Goal: Transaction & Acquisition: Purchase product/service

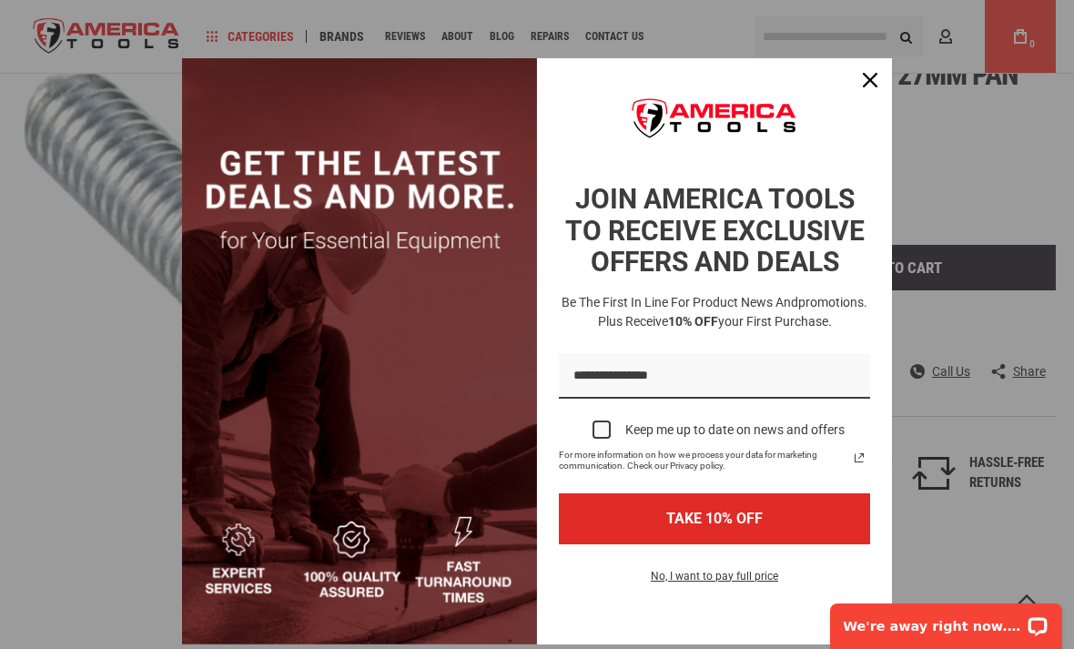
click at [883, 71] on button "Close" at bounding box center [871, 80] width 44 height 44
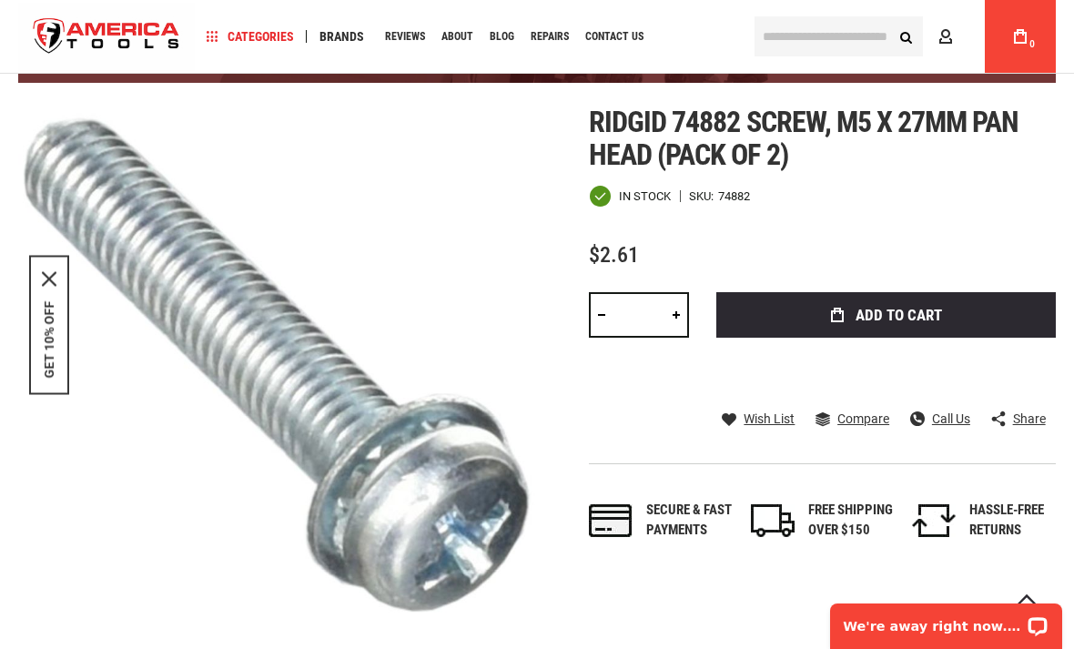
scroll to position [186, 0]
click at [676, 320] on link at bounding box center [676, 316] width 25 height 46
type input "*"
click at [903, 312] on span "Add to Cart" at bounding box center [899, 315] width 86 height 15
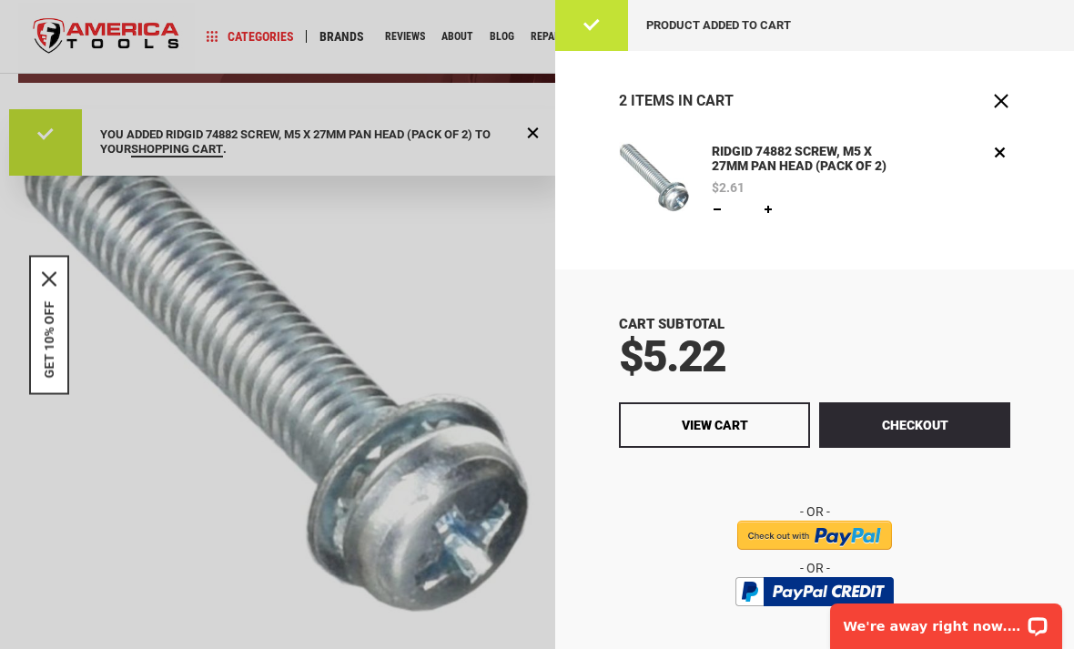
scroll to position [0, 0]
click at [922, 415] on button "Checkout" at bounding box center [914, 425] width 191 height 46
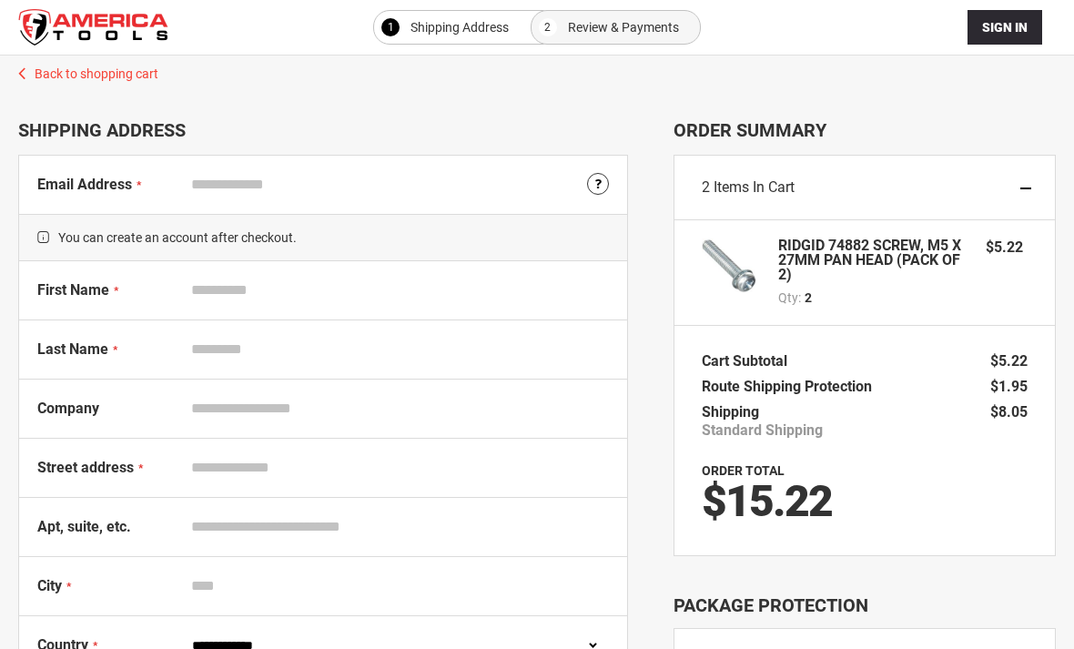
select select "**"
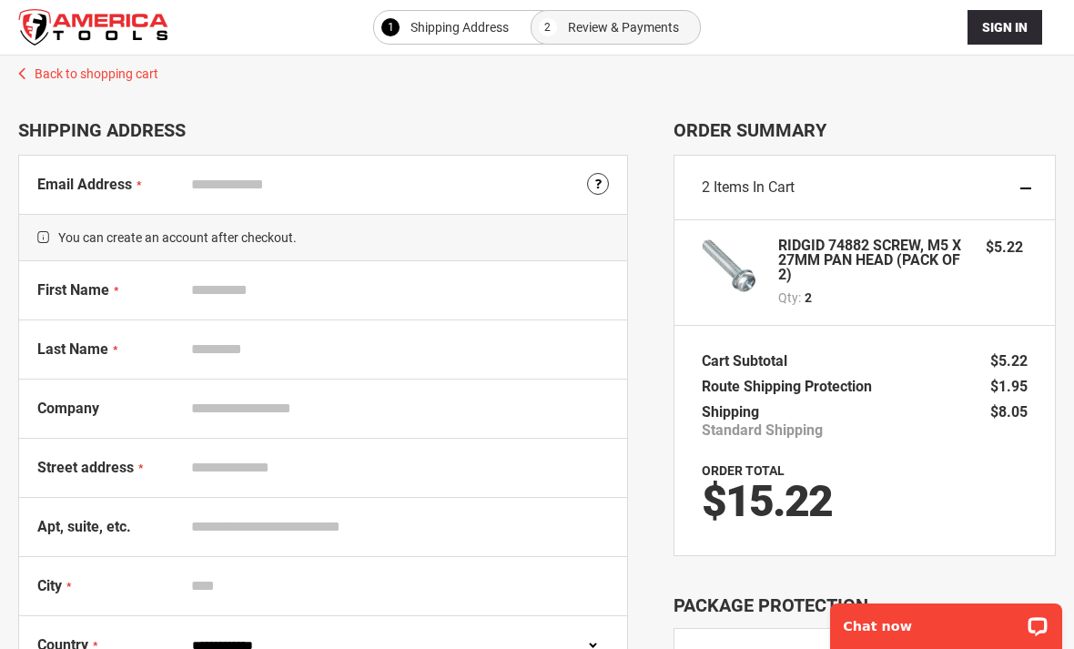
click at [892, 248] on strong "RIDGID 74882 SCREW, M5 X 27MM PAN HEAD (PACK OF 2)" at bounding box center [872, 261] width 189 height 44
click at [747, 276] on img at bounding box center [729, 266] width 55 height 55
click at [931, 219] on div "2 Items in Cart" at bounding box center [865, 188] width 381 height 65
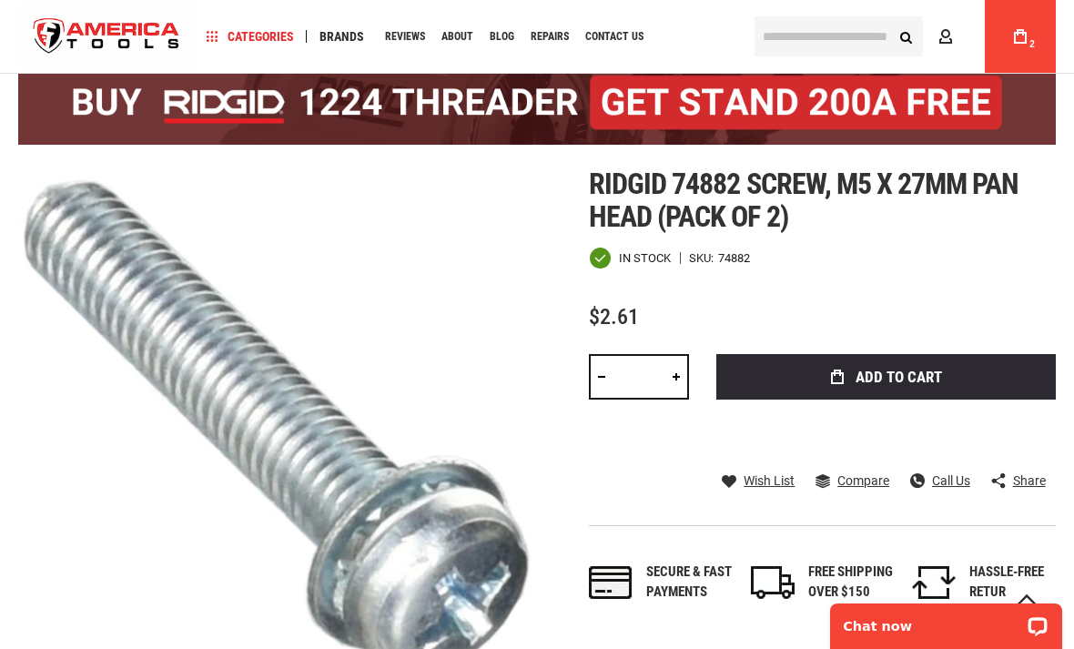
scroll to position [171, 0]
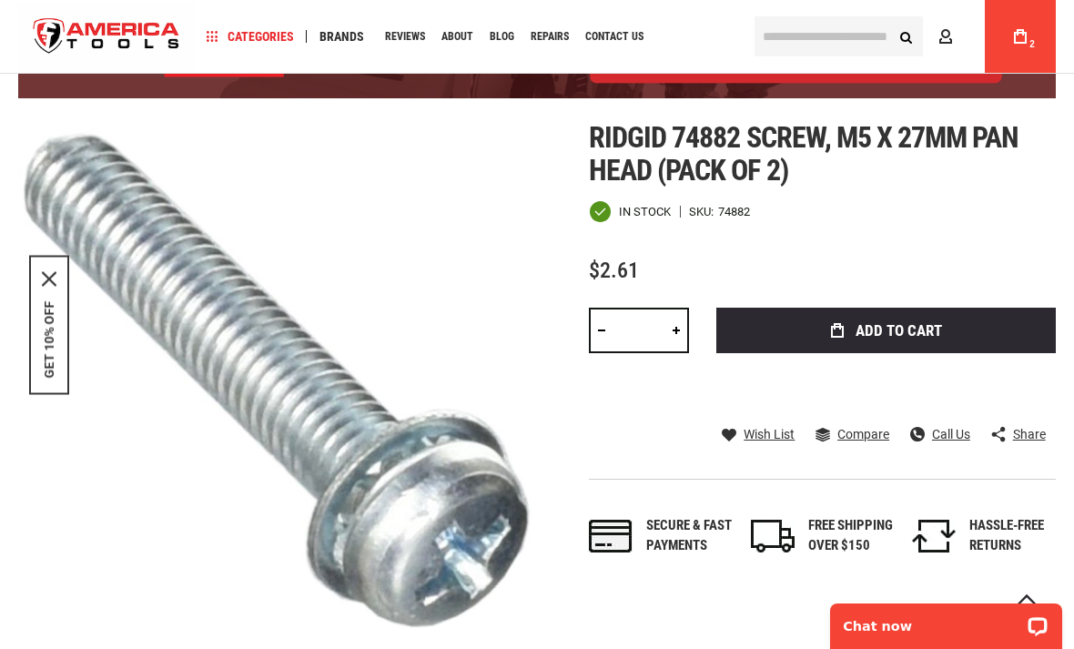
click at [1032, 40] on span "2" at bounding box center [1032, 44] width 5 height 10
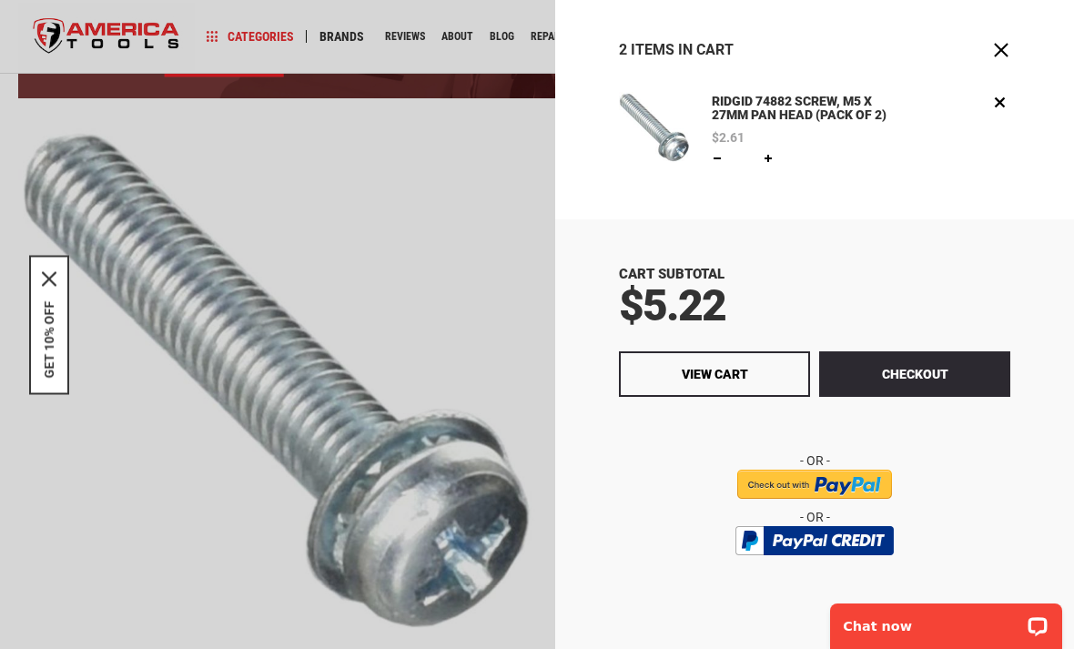
click at [940, 374] on button "Checkout" at bounding box center [914, 374] width 191 height 46
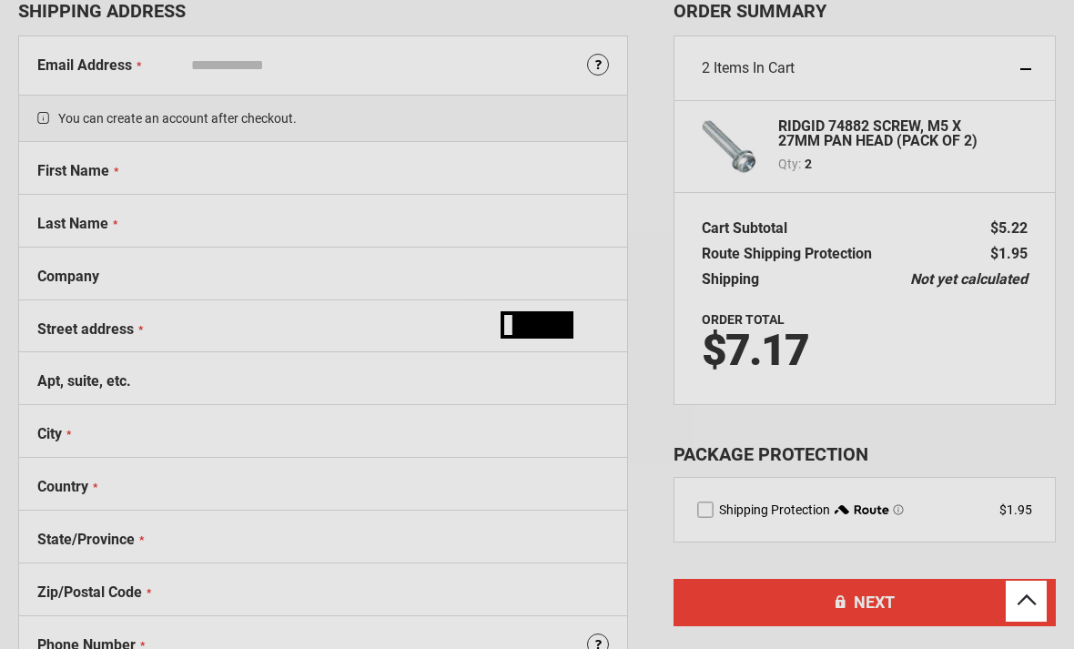
select select "**"
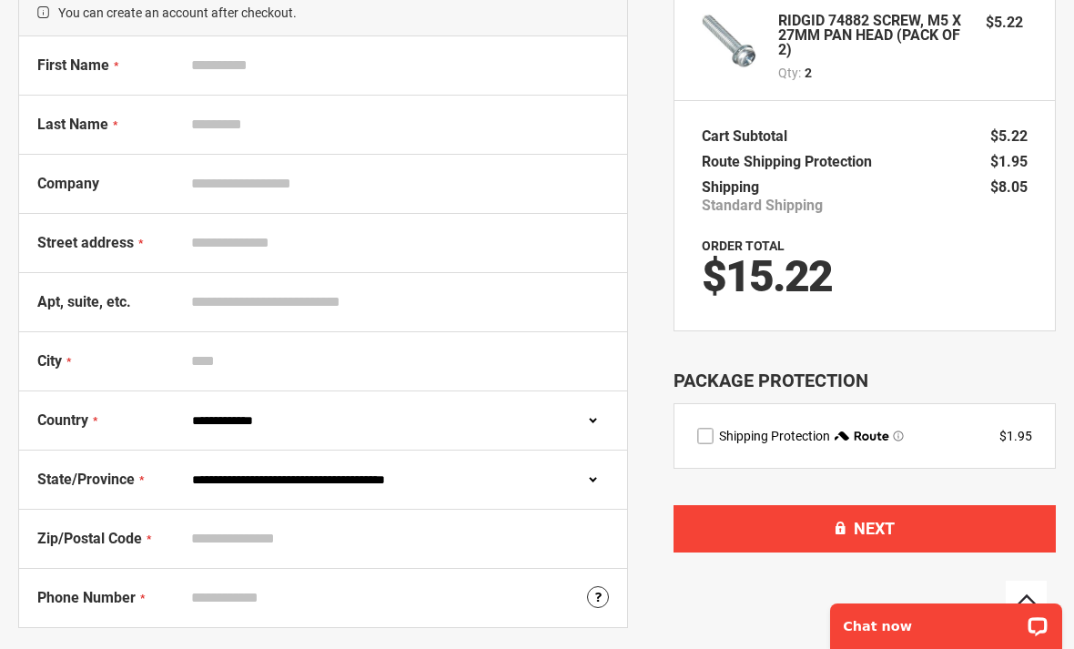
scroll to position [97, 0]
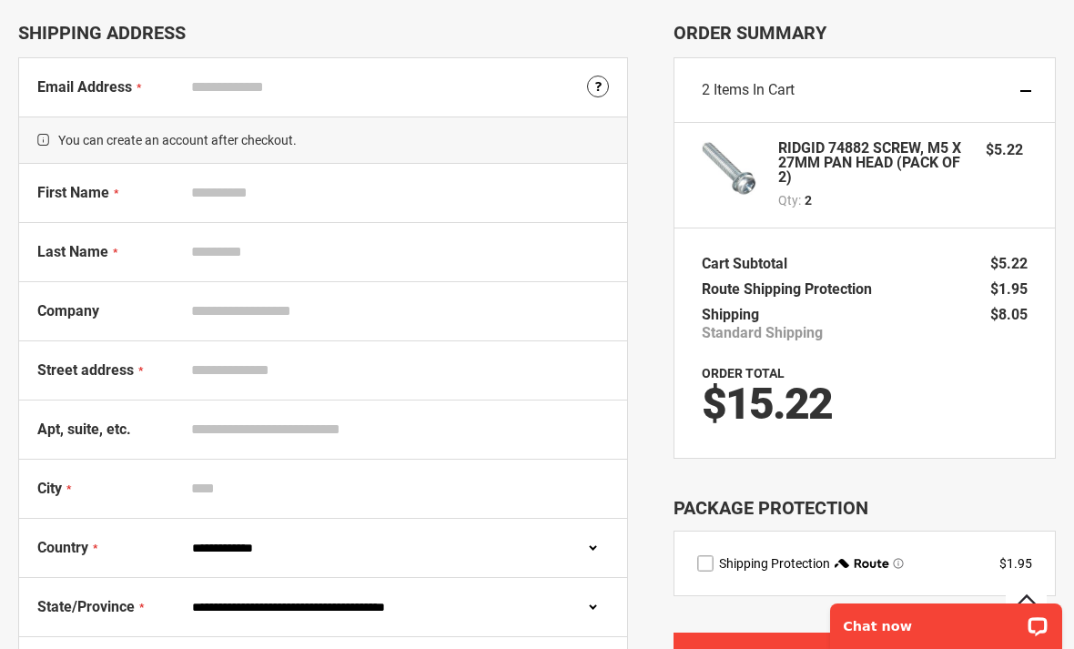
click at [498, 91] on input "Email Address" at bounding box center [396, 87] width 426 height 35
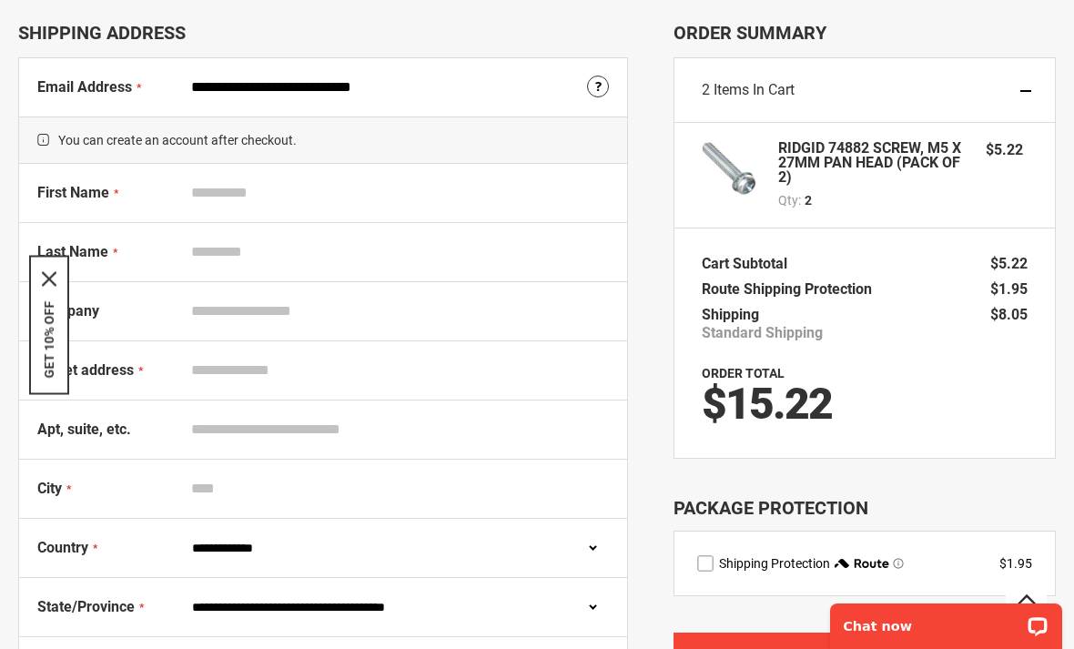
type input "**********"
click at [514, 205] on input "First Name" at bounding box center [396, 193] width 426 height 35
type input "**********"
click at [516, 266] on input "Last Name" at bounding box center [396, 252] width 426 height 35
type input "*"
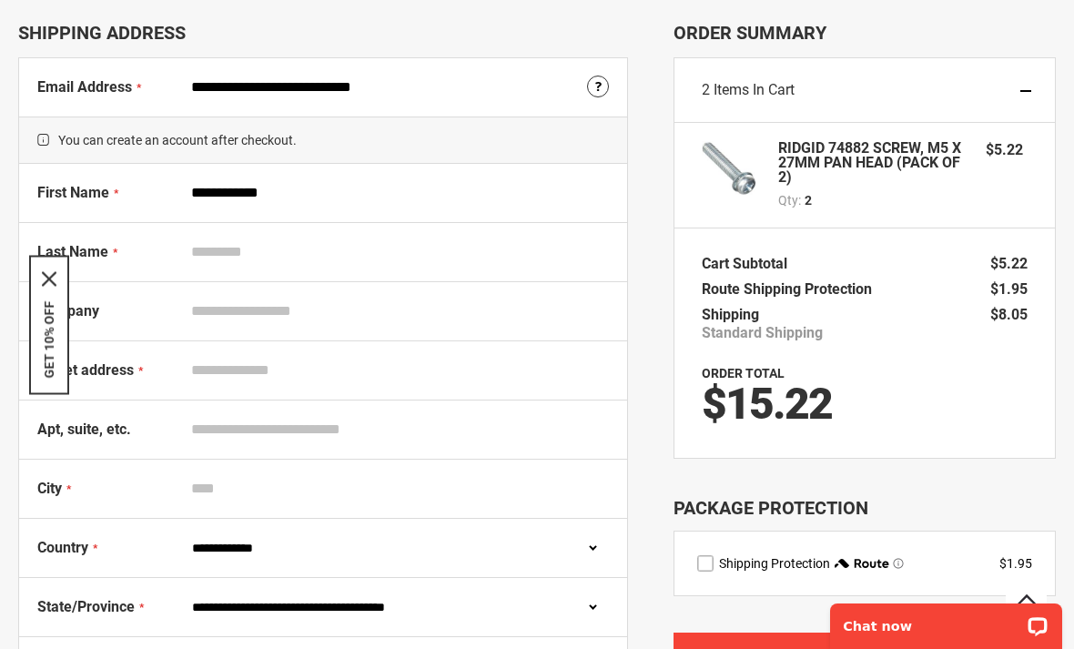
type input "*******"
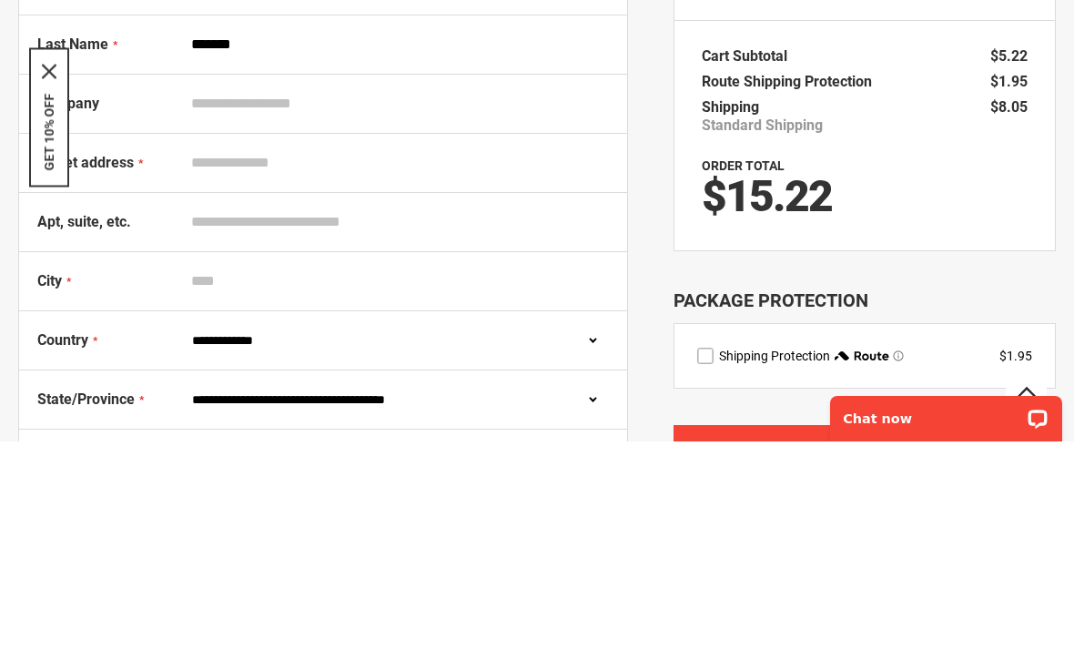
click at [56, 255] on div "GET 10% OFF" at bounding box center [49, 324] width 40 height 139
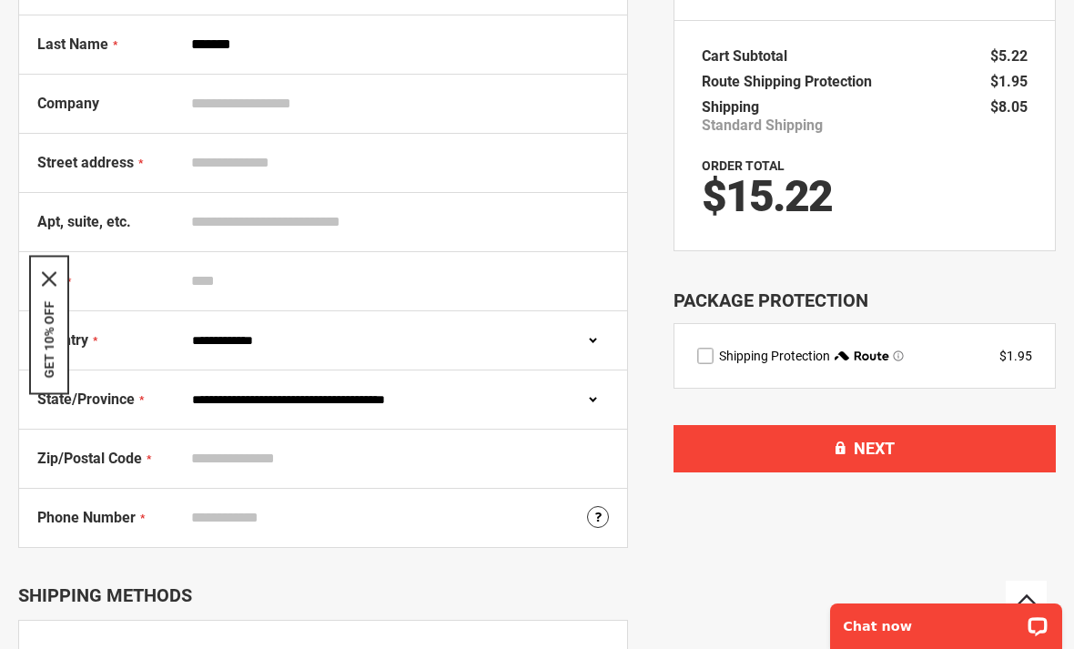
click at [473, 180] on input "Street address" at bounding box center [396, 163] width 426 height 35
type input "**********"
select select "**"
type input "*****"
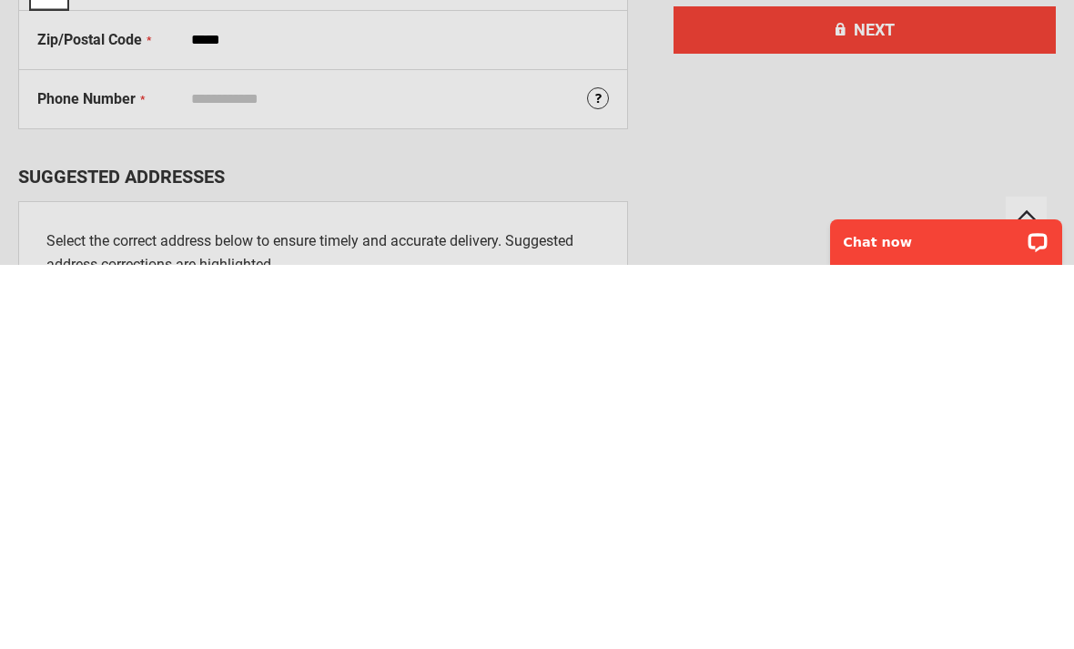
scroll to position [348, 0]
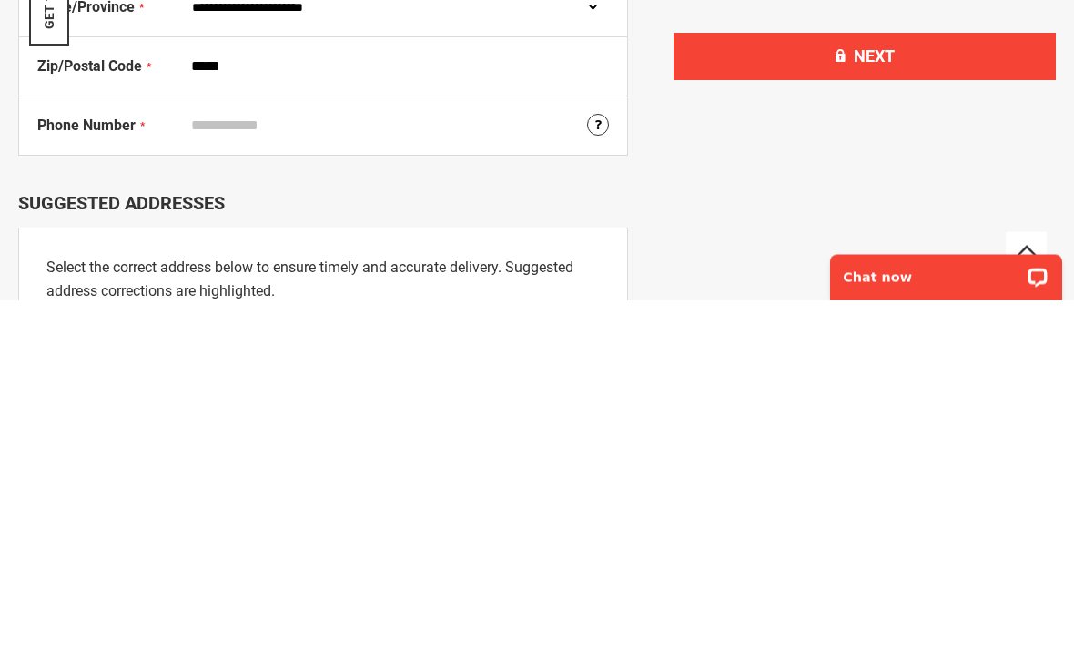
click at [522, 458] on input "Phone Number" at bounding box center [396, 475] width 426 height 35
type input "**********"
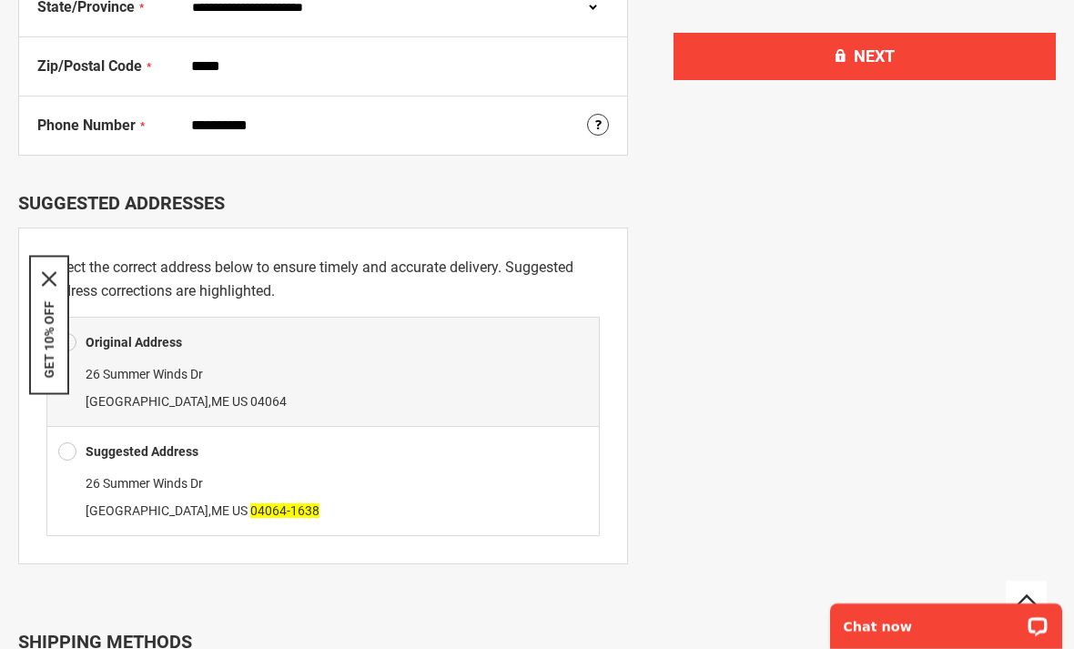
click at [72, 442] on span at bounding box center [67, 451] width 18 height 27
click at [66, 454] on span at bounding box center [67, 451] width 18 height 27
click at [55, 286] on icon "close icon" at bounding box center [49, 278] width 15 height 15
click at [73, 443] on span at bounding box center [67, 451] width 18 height 27
click at [79, 443] on div at bounding box center [71, 451] width 27 height 27
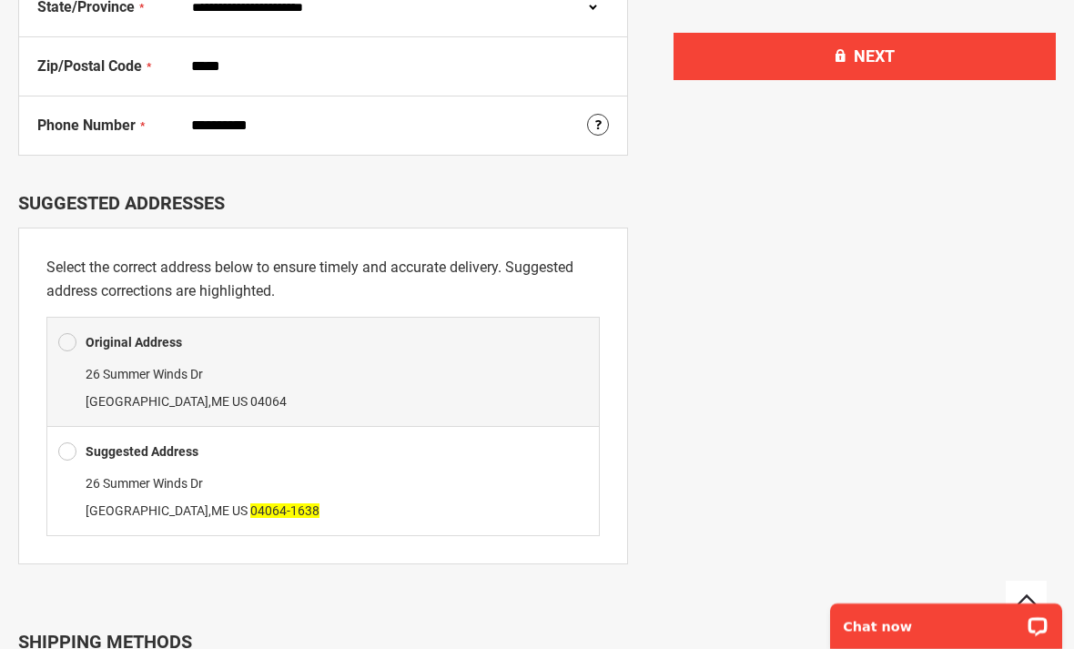
click at [182, 481] on span "26 Summer Winds Dr" at bounding box center [144, 483] width 117 height 15
click at [70, 450] on span at bounding box center [67, 451] width 18 height 27
click at [76, 442] on div at bounding box center [71, 451] width 27 height 27
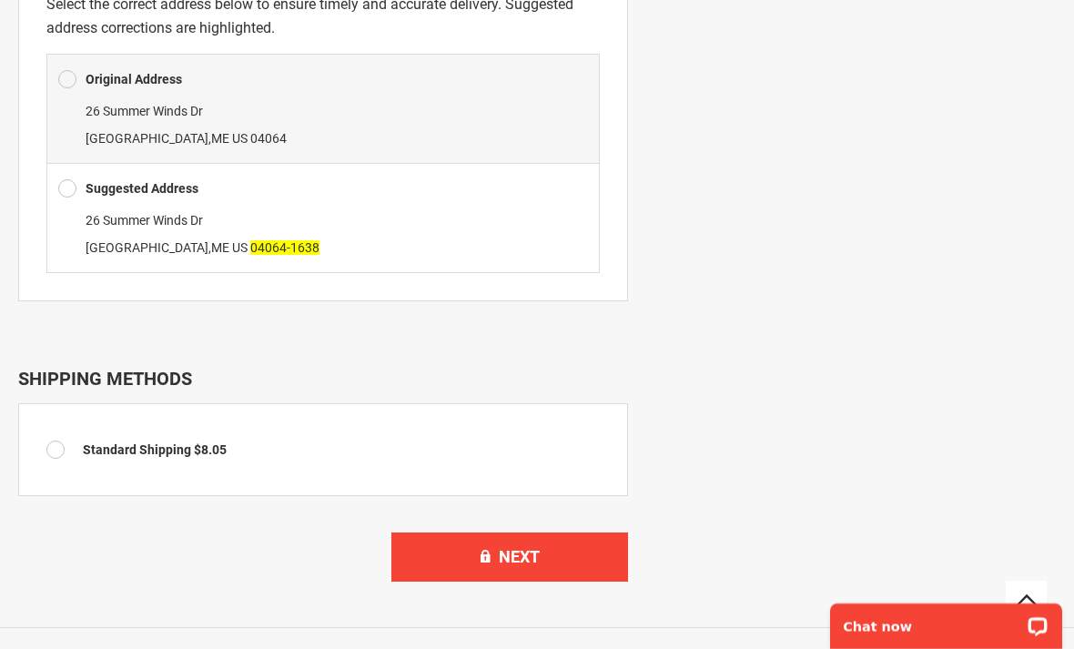
scroll to position [960, 0]
click at [76, 200] on span at bounding box center [67, 189] width 18 height 27
click at [72, 172] on div "Suggested Address 26 Summer Winds Dr Old Orchard Beach , ME US 04064-1638" at bounding box center [323, 219] width 554 height 110
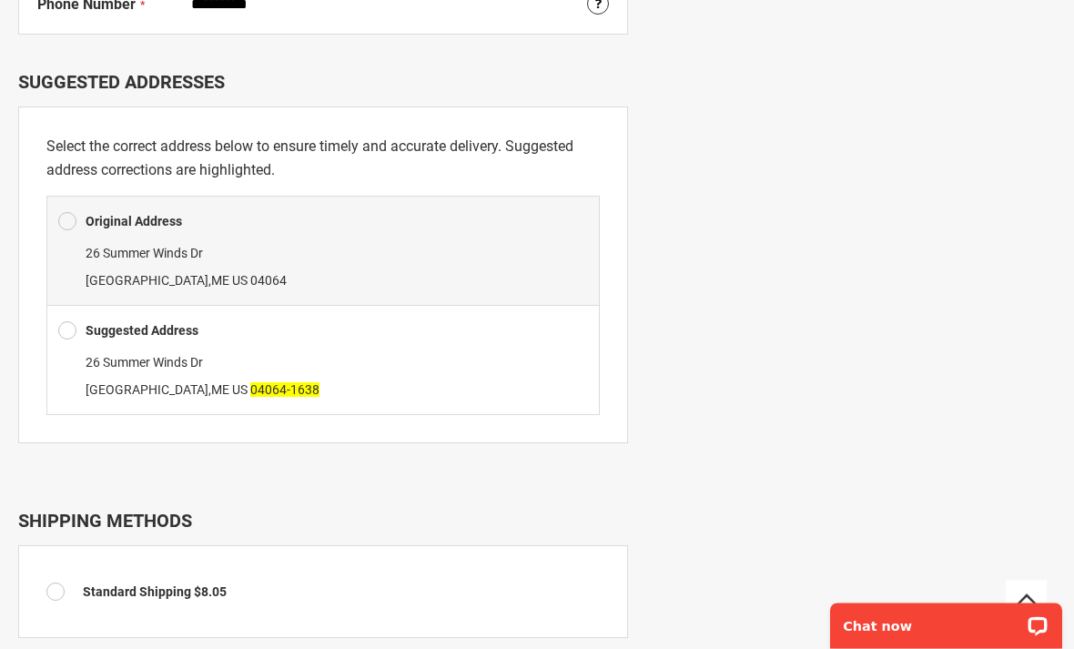
scroll to position [818, 0]
click at [162, 383] on span "Old Orchard Beach" at bounding box center [147, 390] width 123 height 15
click at [178, 337] on b "Suggested Address" at bounding box center [142, 331] width 113 height 15
type input "**********"
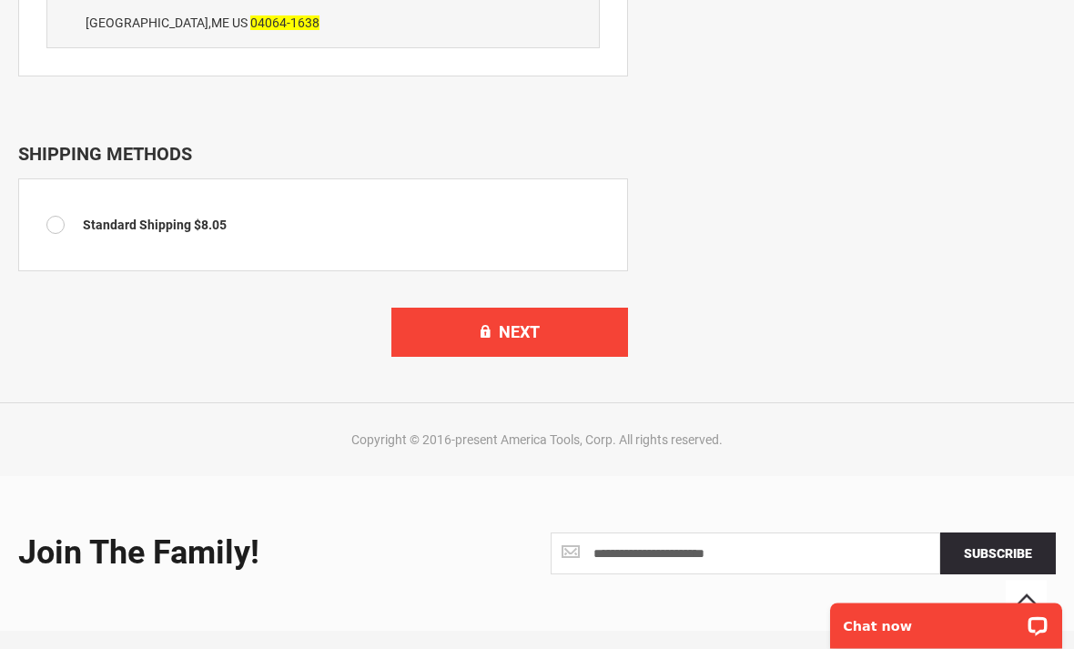
scroll to position [1185, 0]
click at [499, 334] on span "Next" at bounding box center [519, 331] width 41 height 19
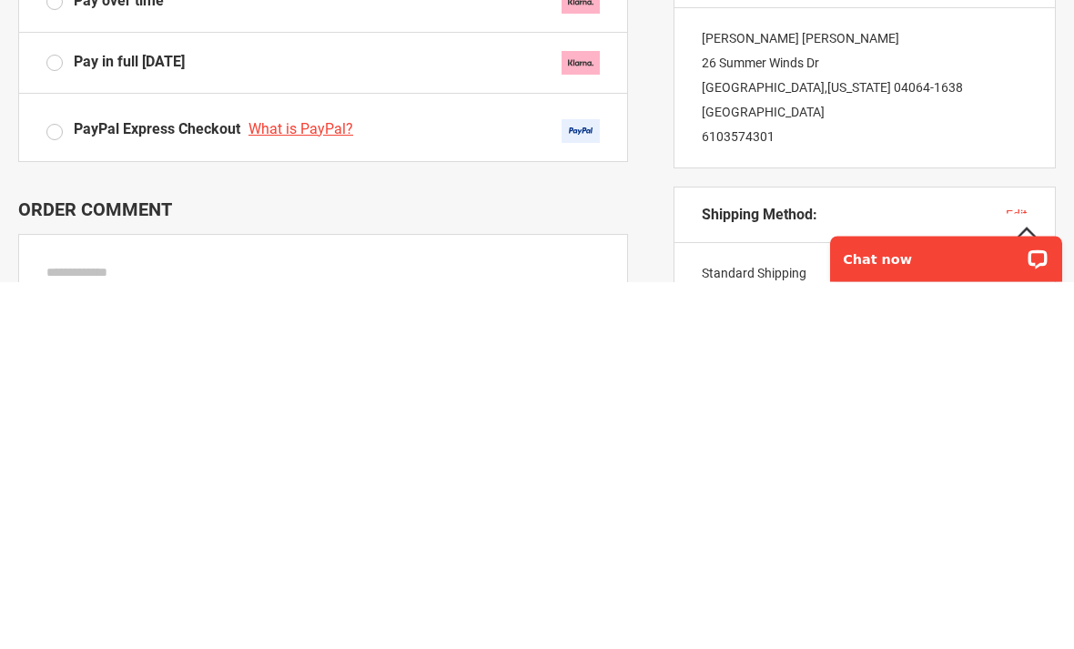
scroll to position [499, 0]
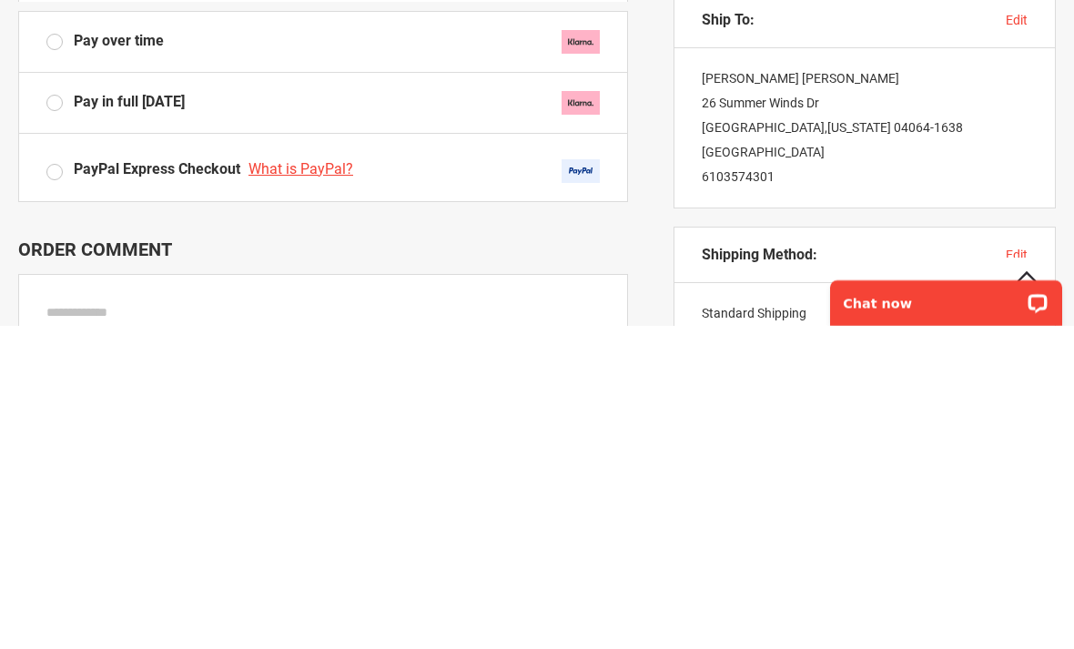
click at [66, 414] on label "Pay in full today" at bounding box center [323, 426] width 554 height 24
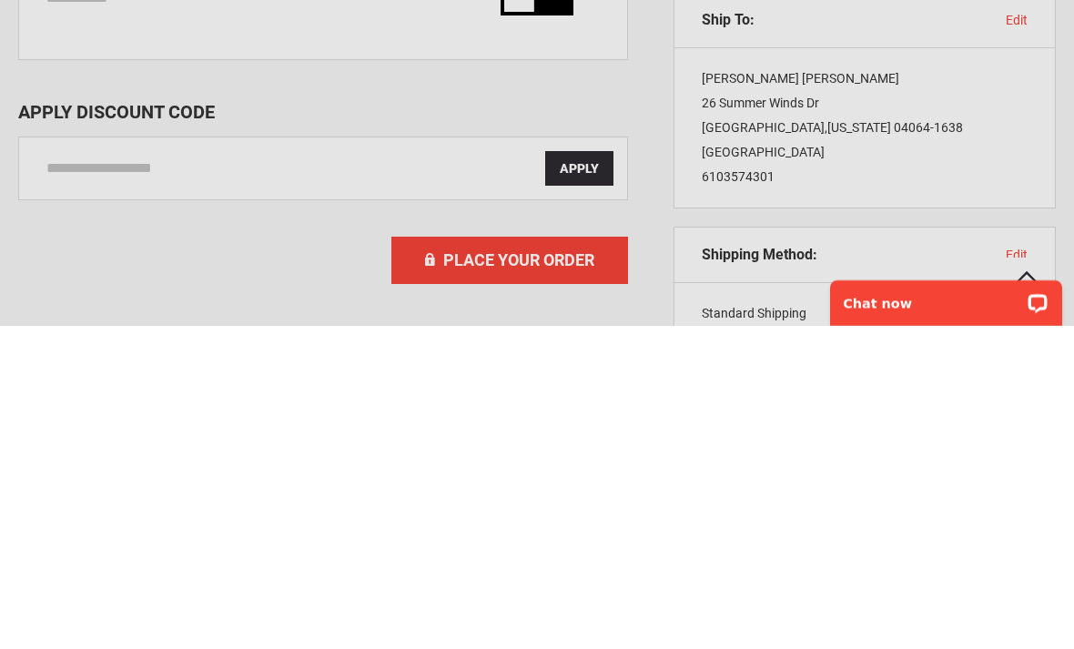
scroll to position [822, 0]
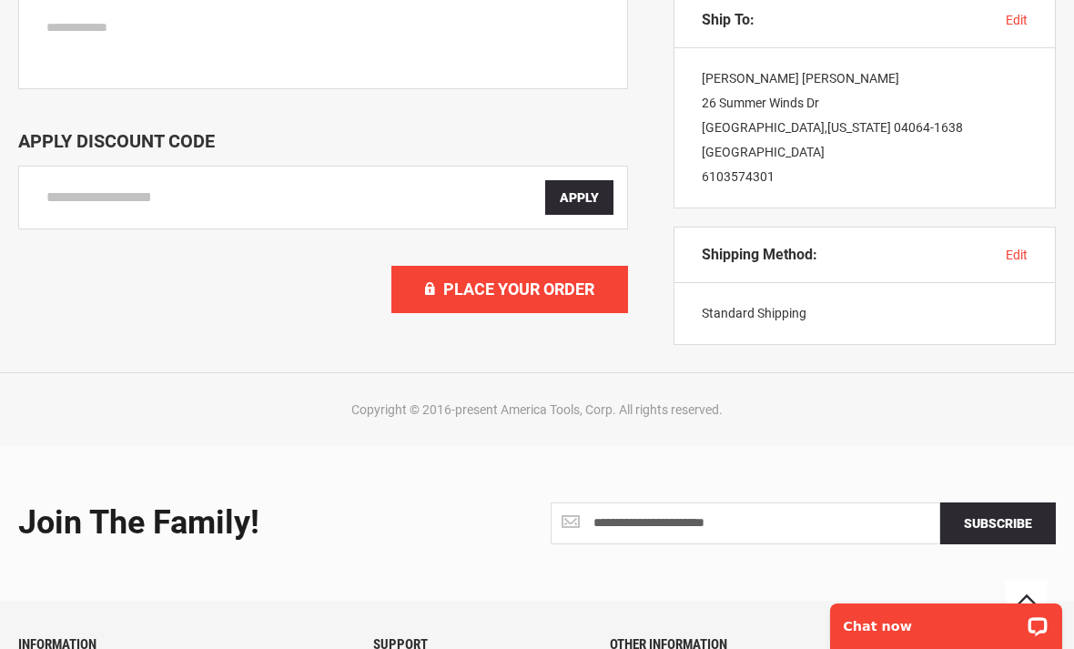
click at [596, 296] on button "Place Your Order" at bounding box center [510, 289] width 237 height 47
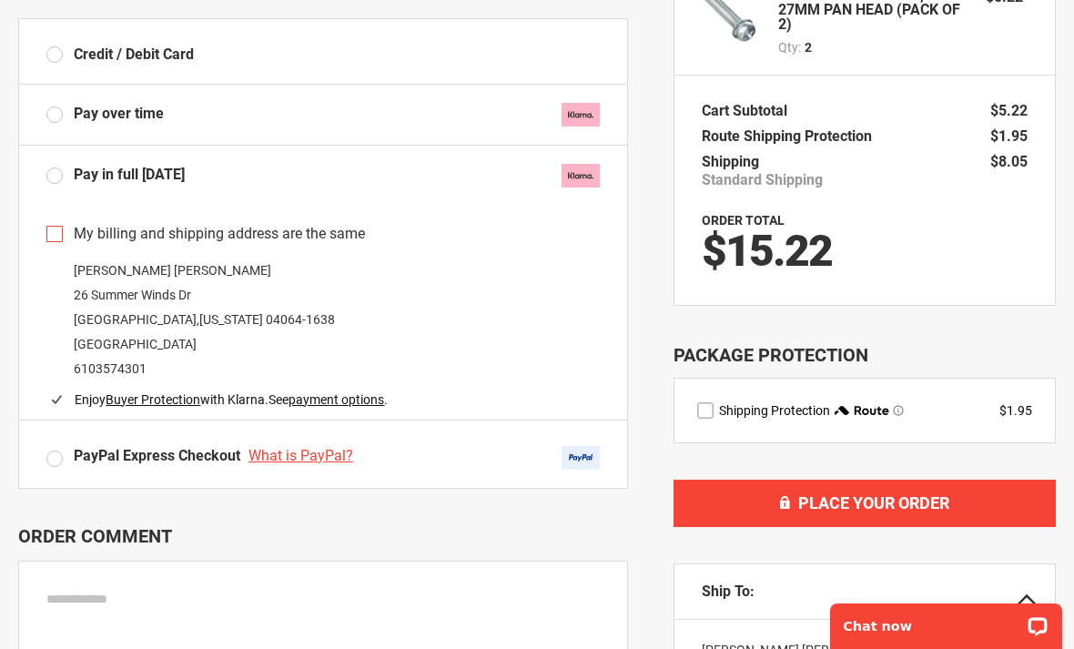
scroll to position [249, 0]
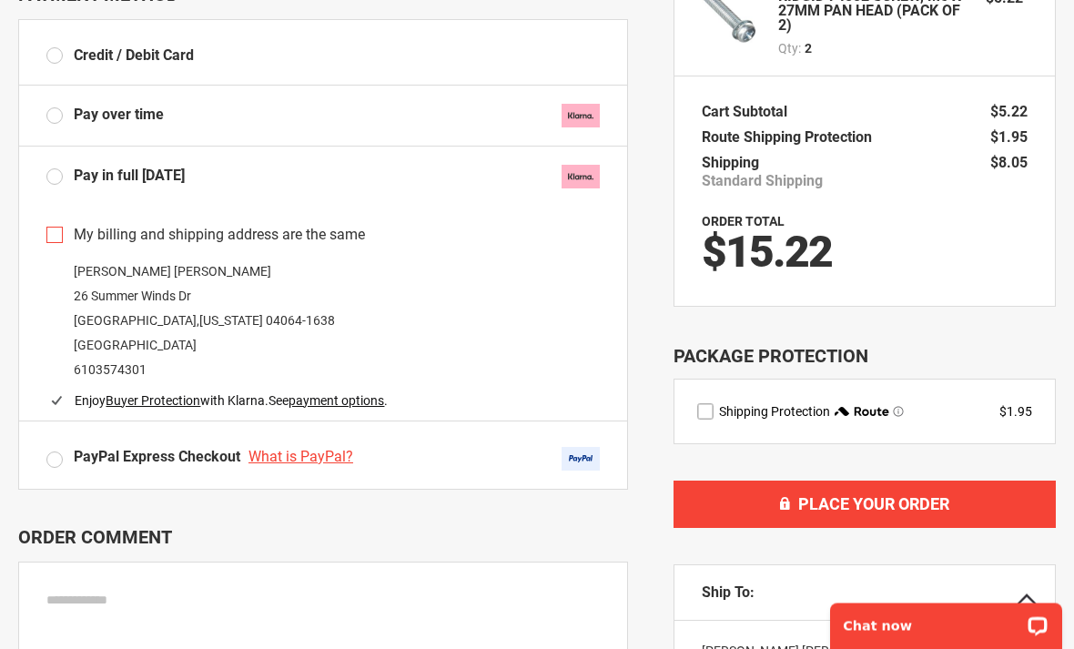
click at [586, 169] on img at bounding box center [581, 178] width 38 height 24
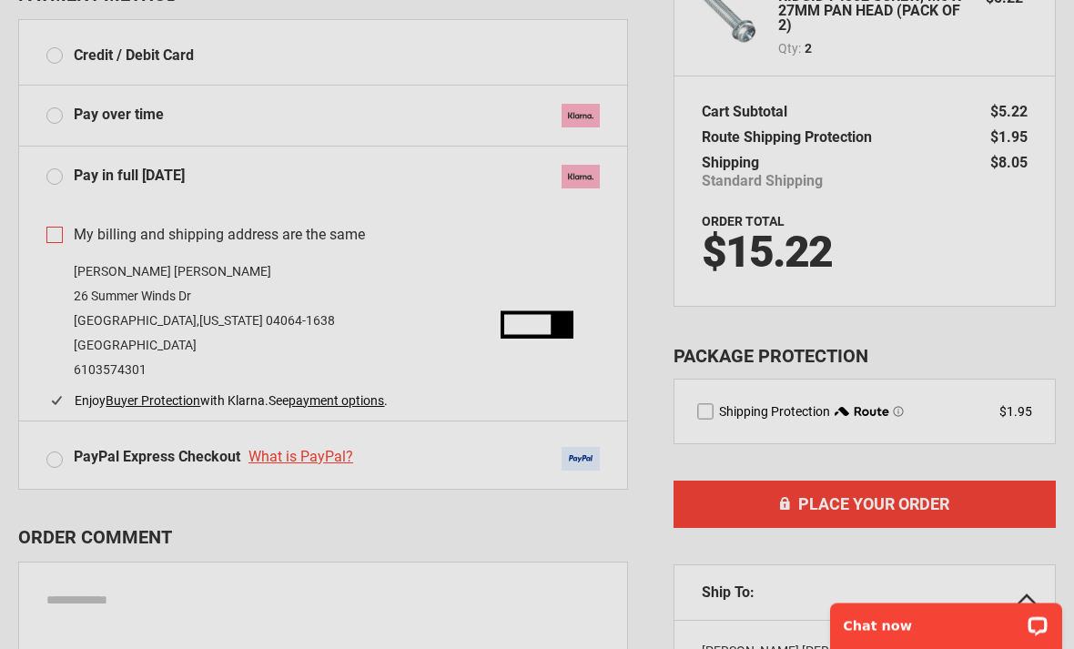
scroll to position [249, 0]
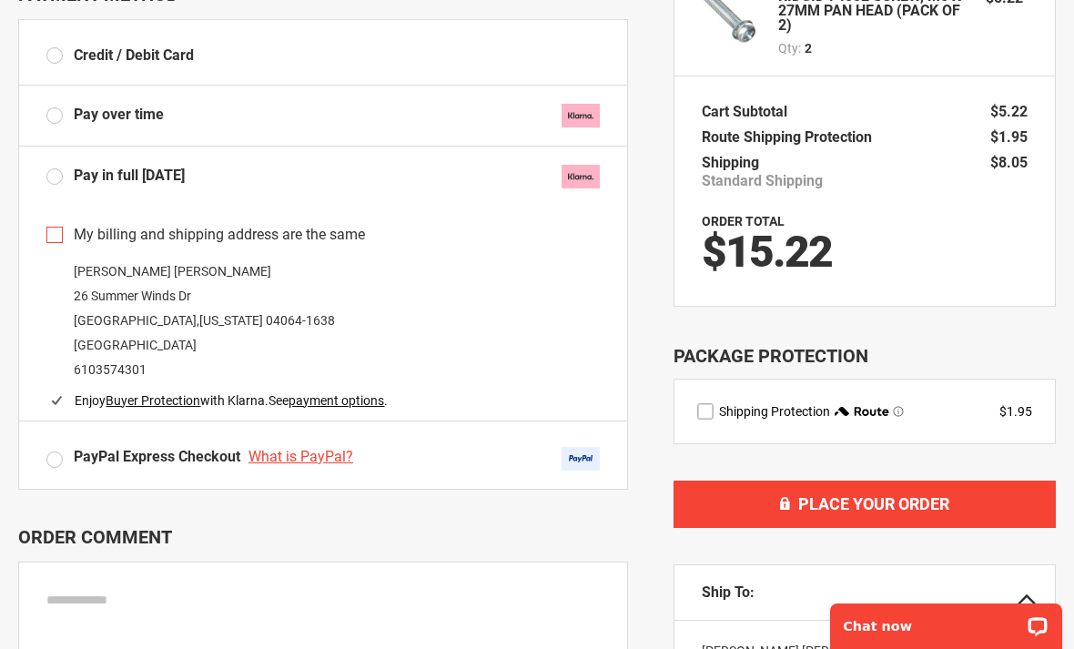
click at [146, 361] on div "Christopher Glidden 26 Summer Winds Dr Old Orchard Beach , Maine 04064-1638 Uni…" at bounding box center [323, 320] width 554 height 123
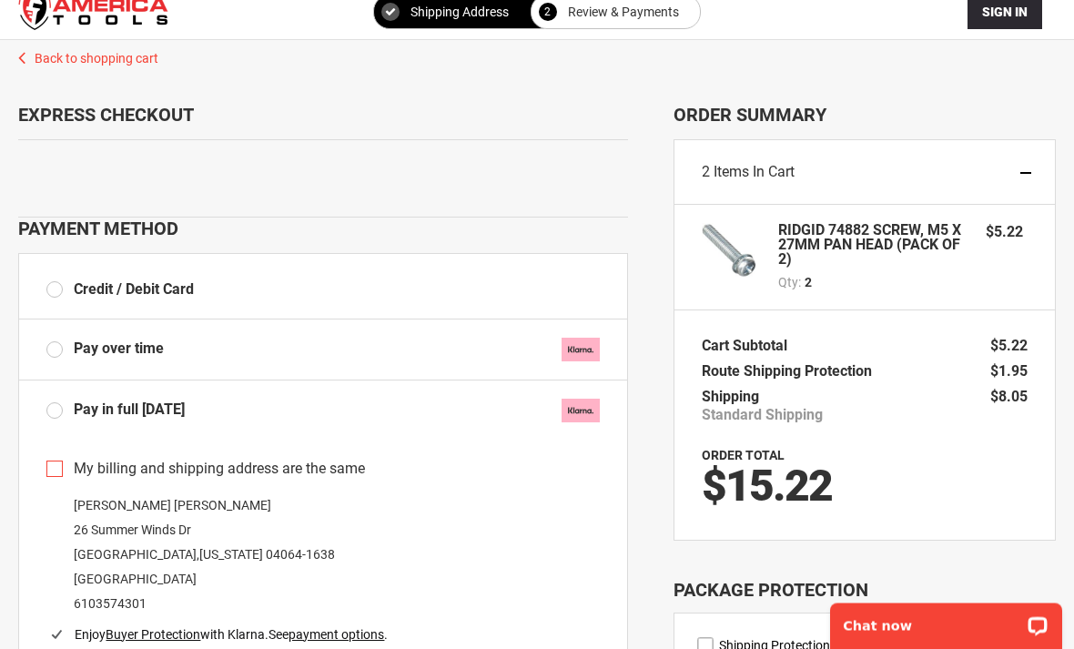
scroll to position [0, 0]
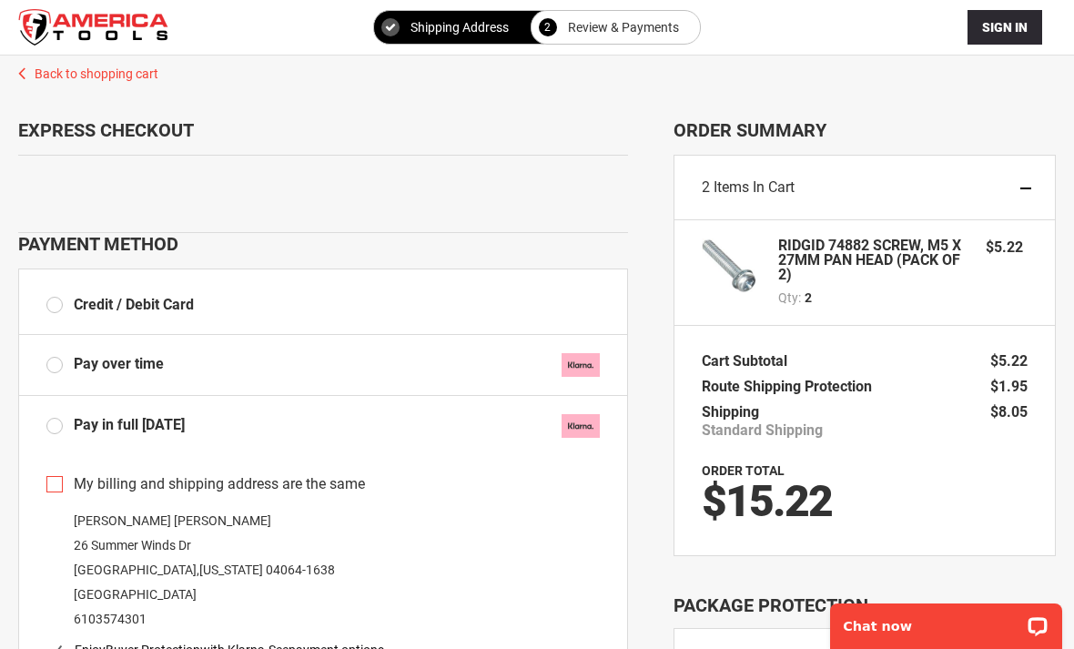
click at [98, 70] on link "Back to shopping cart" at bounding box center [537, 69] width 1074 height 27
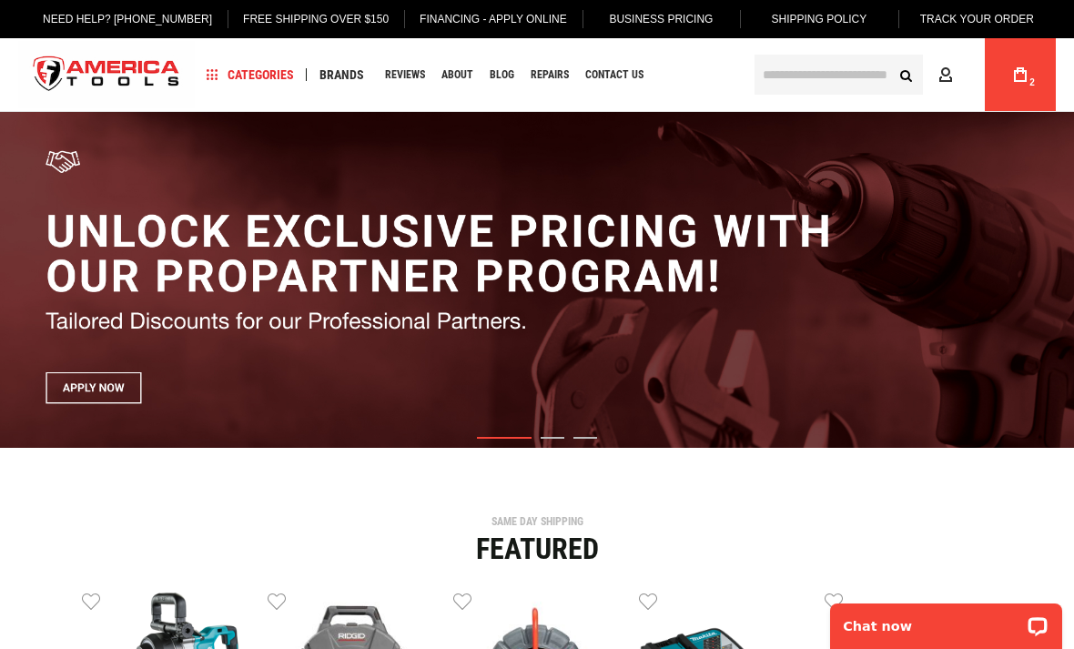
click at [1033, 70] on link "My Cart 2" at bounding box center [1020, 74] width 35 height 73
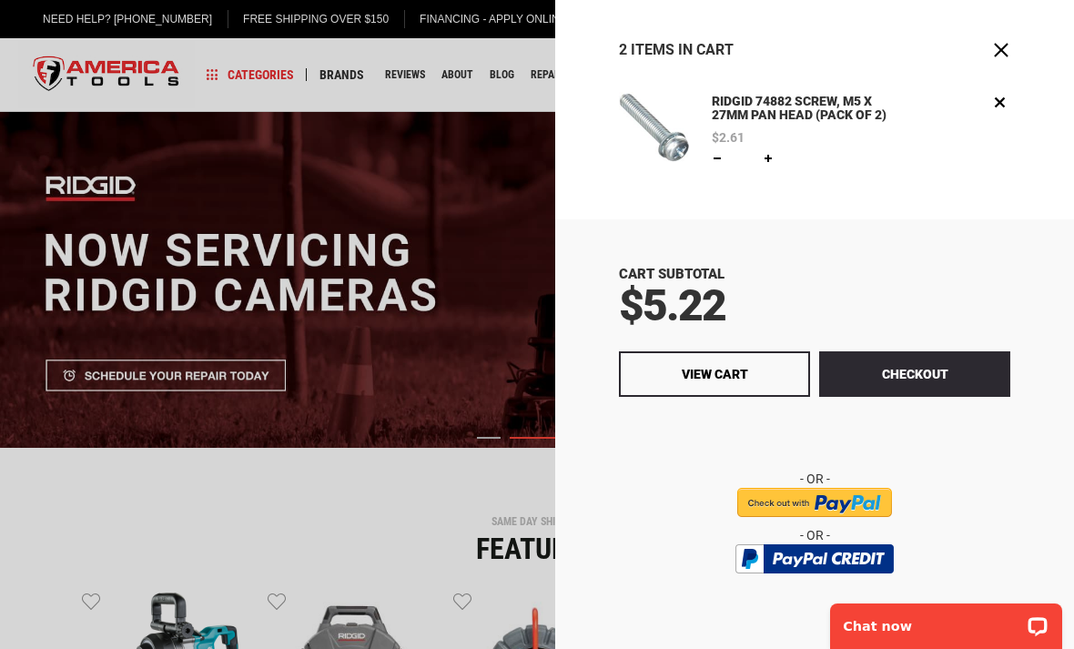
click at [911, 367] on button "Checkout" at bounding box center [914, 374] width 191 height 46
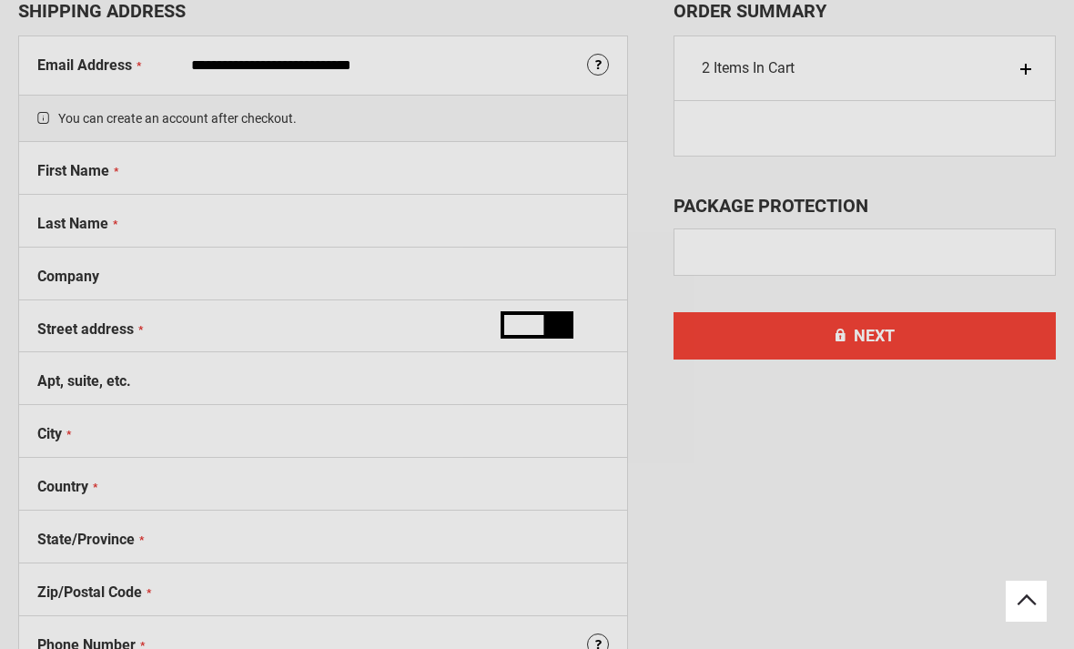
select select "**"
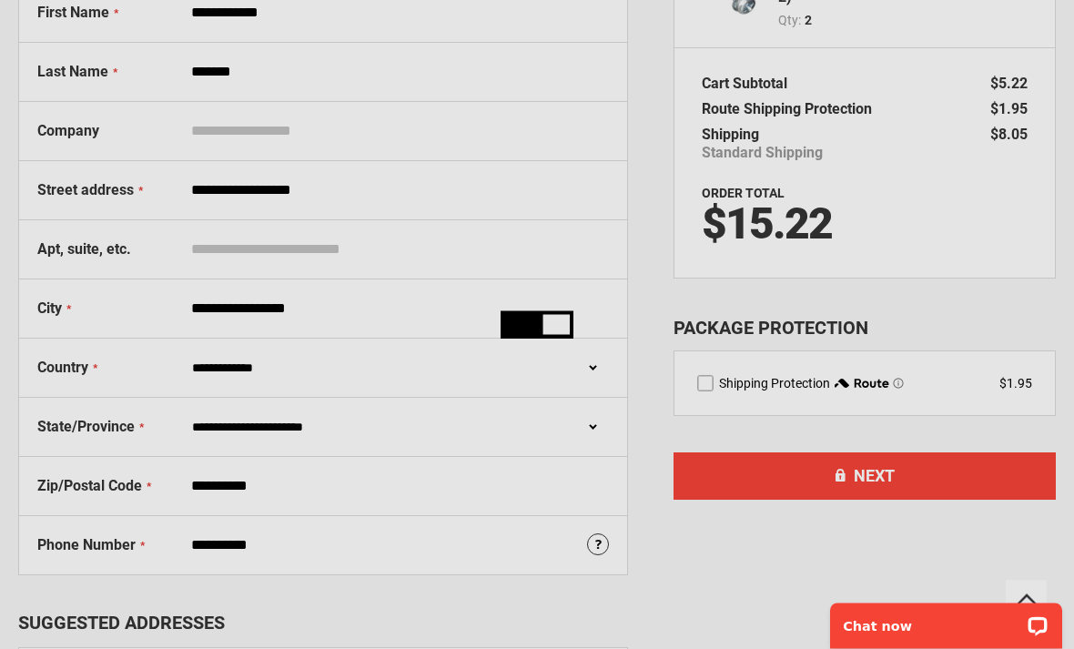
scroll to position [278, 0]
click at [402, 546] on div "Please wait..." at bounding box center [537, 324] width 1074 height 649
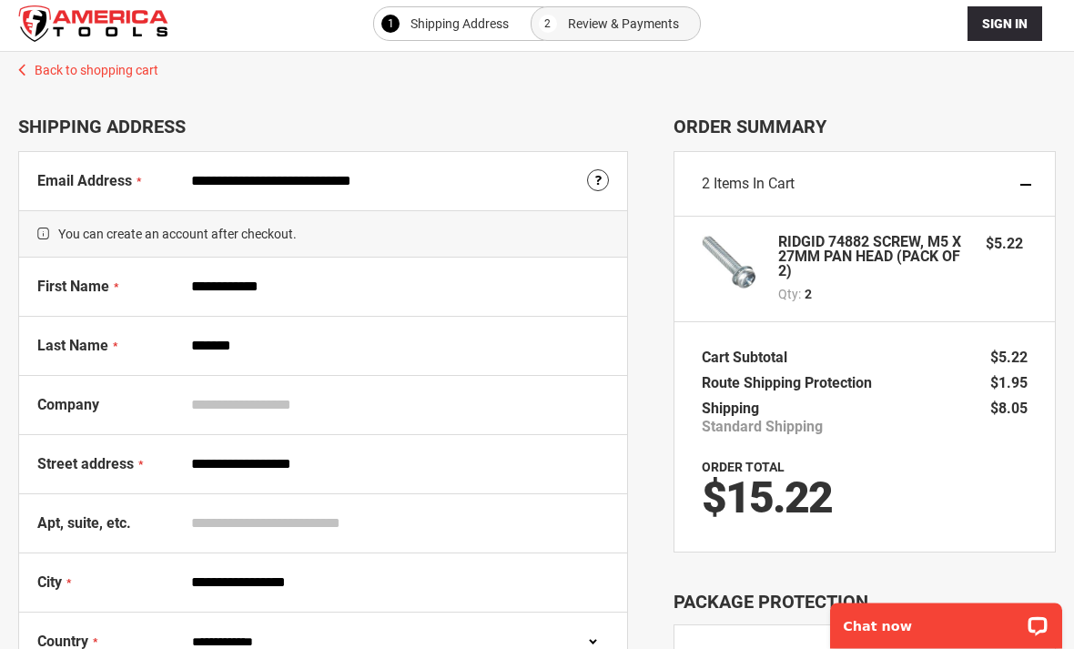
scroll to position [5, 0]
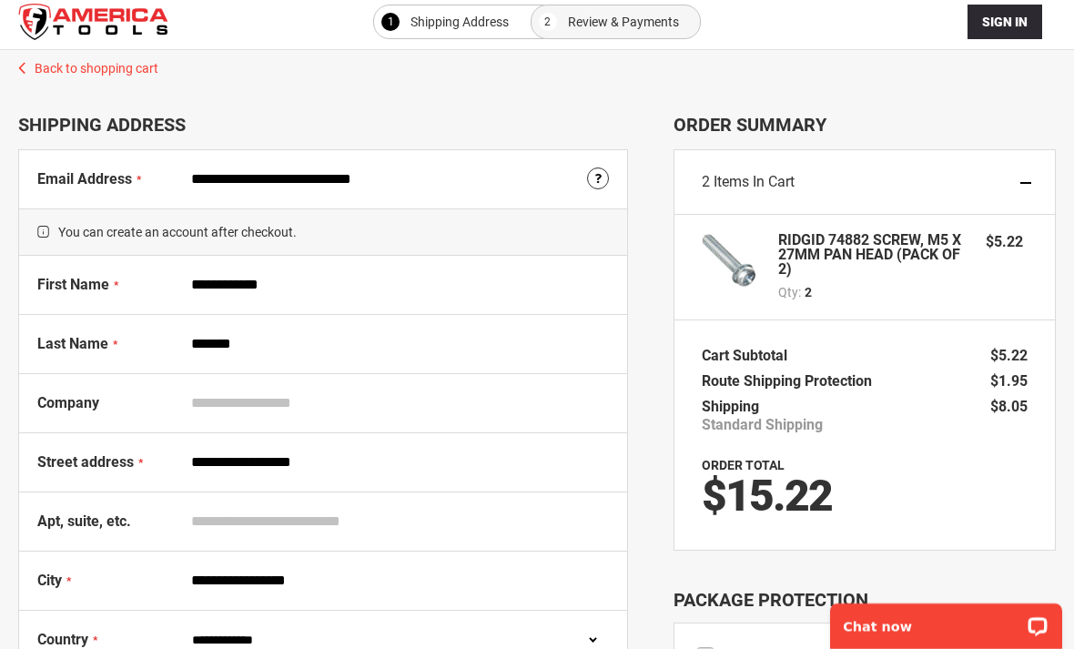
click at [595, 171] on span at bounding box center [598, 181] width 22 height 26
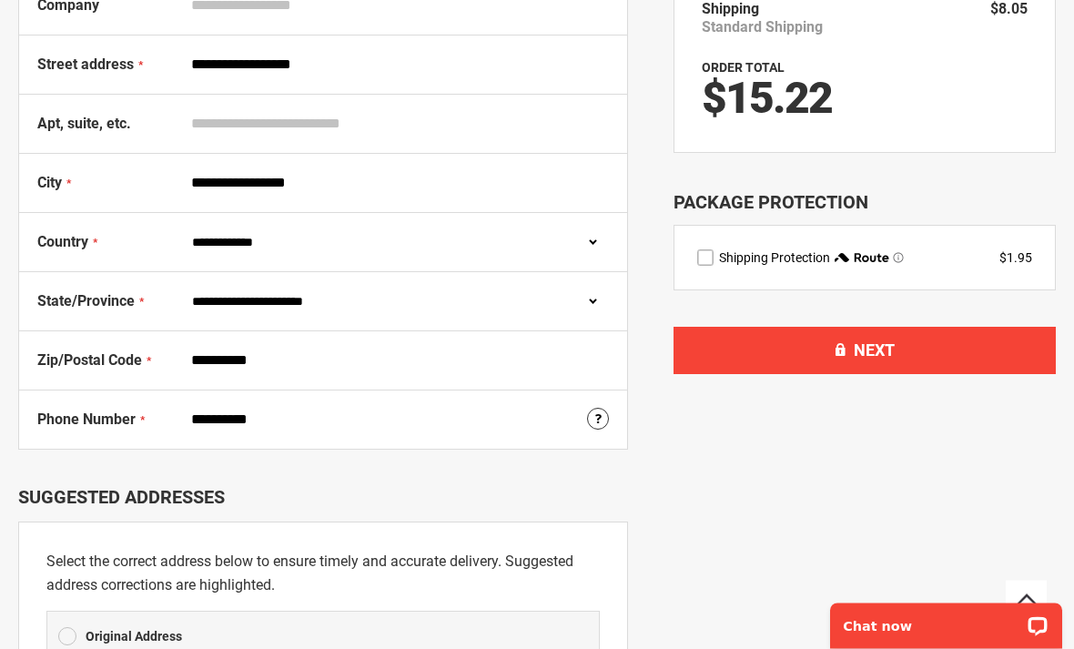
scroll to position [404, 0]
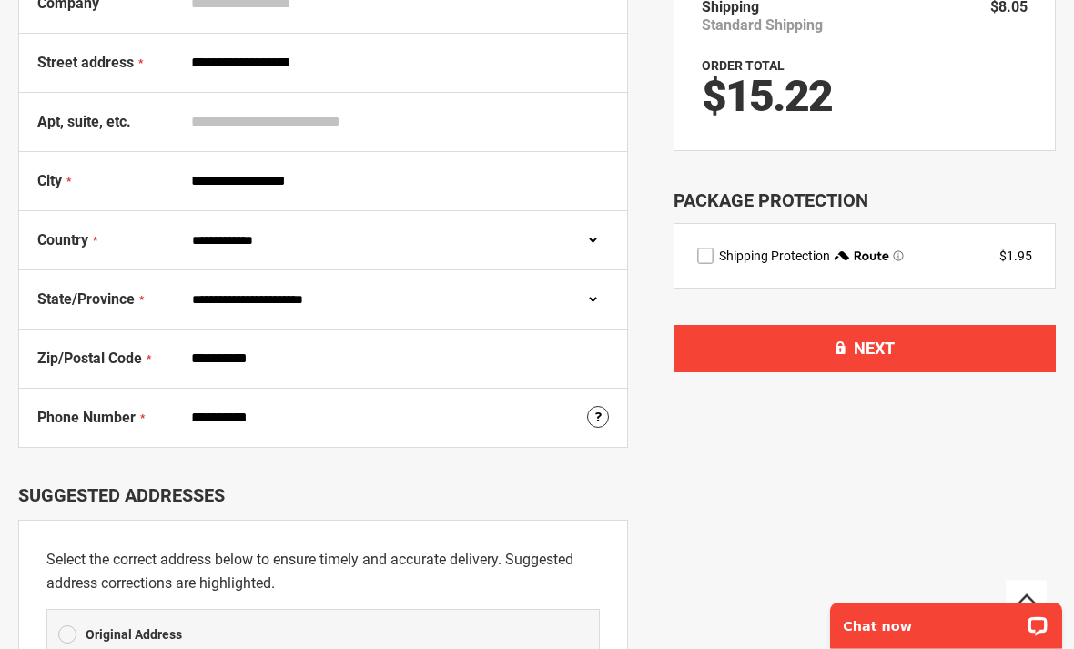
click at [608, 404] on input "**********" at bounding box center [396, 419] width 426 height 35
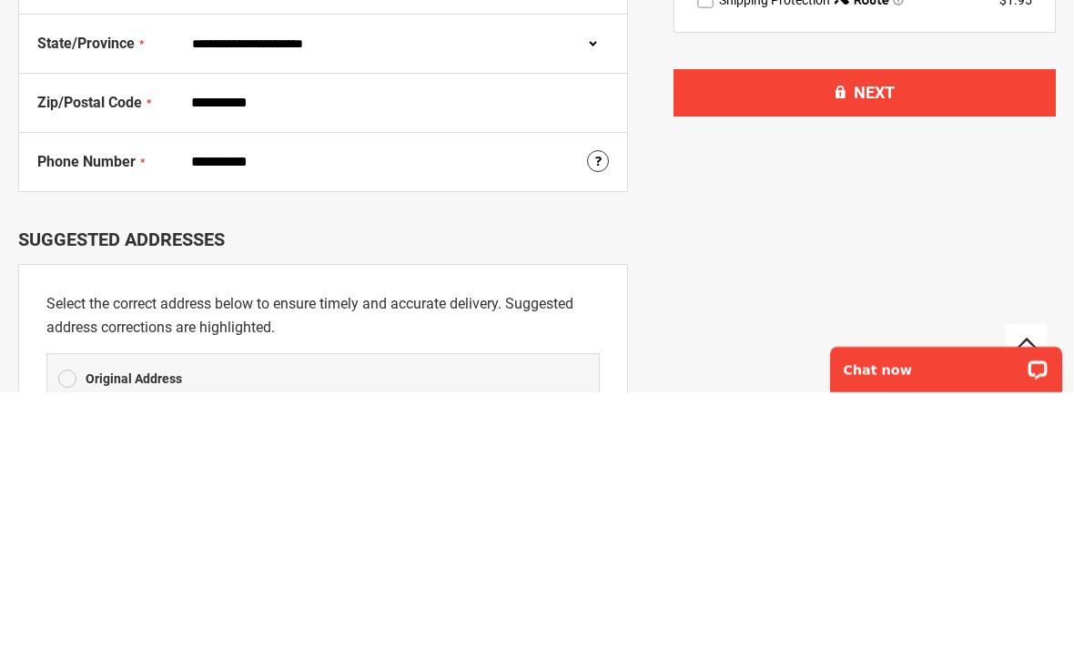
click at [600, 407] on span at bounding box center [598, 420] width 22 height 26
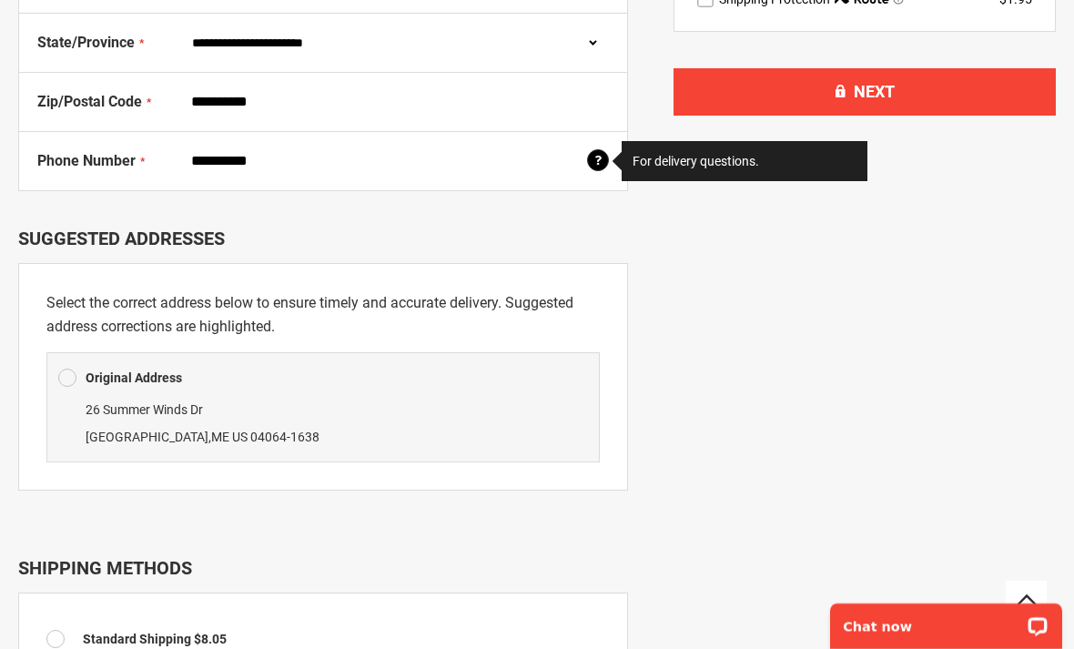
click at [399, 160] on input "**********" at bounding box center [396, 161] width 426 height 35
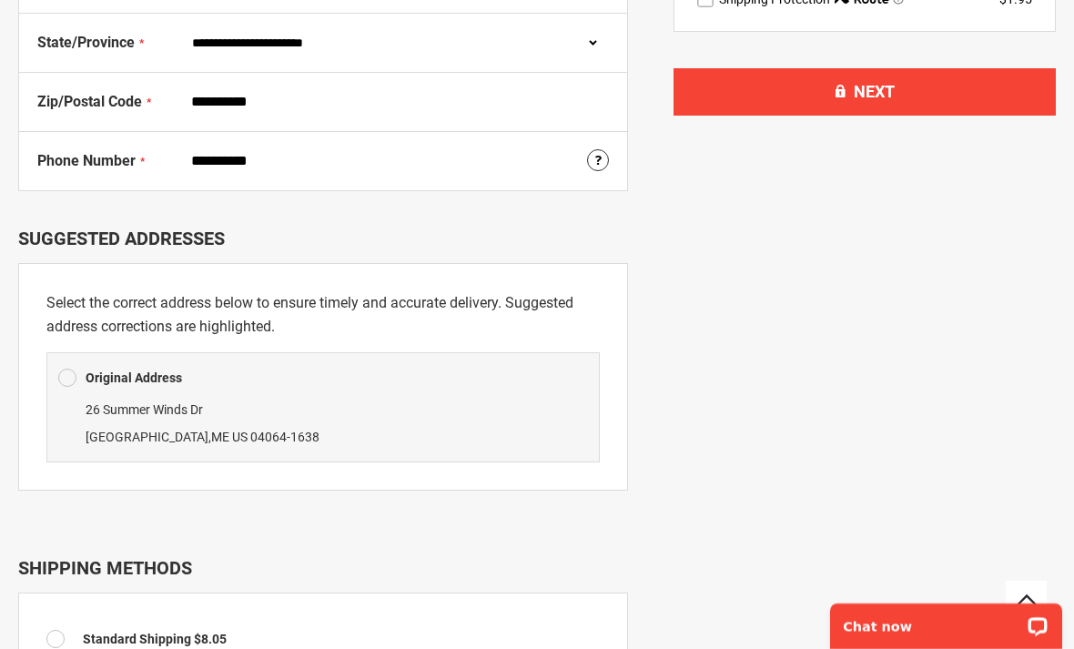
scroll to position [661, 0]
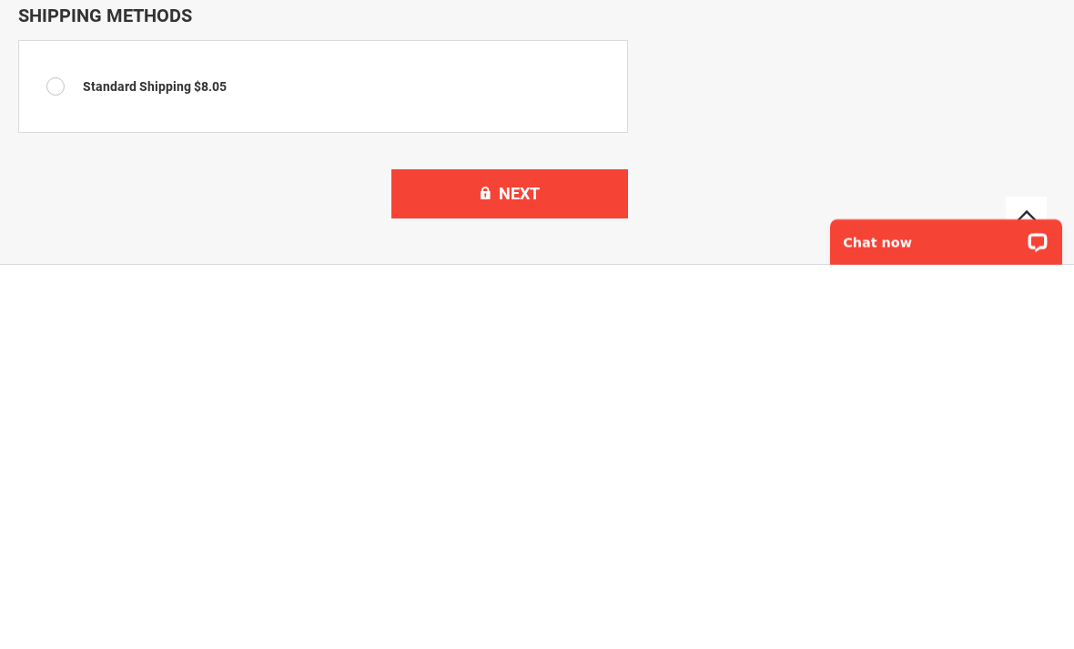
type input "**********"
click at [580, 554] on button "Next" at bounding box center [510, 578] width 237 height 49
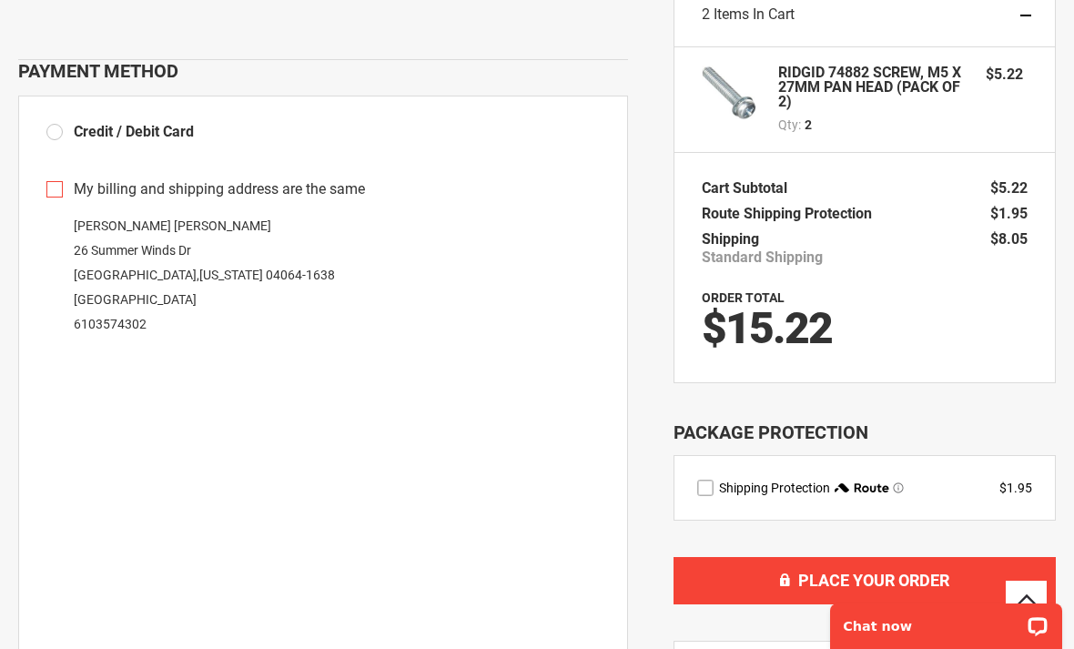
scroll to position [172, 0]
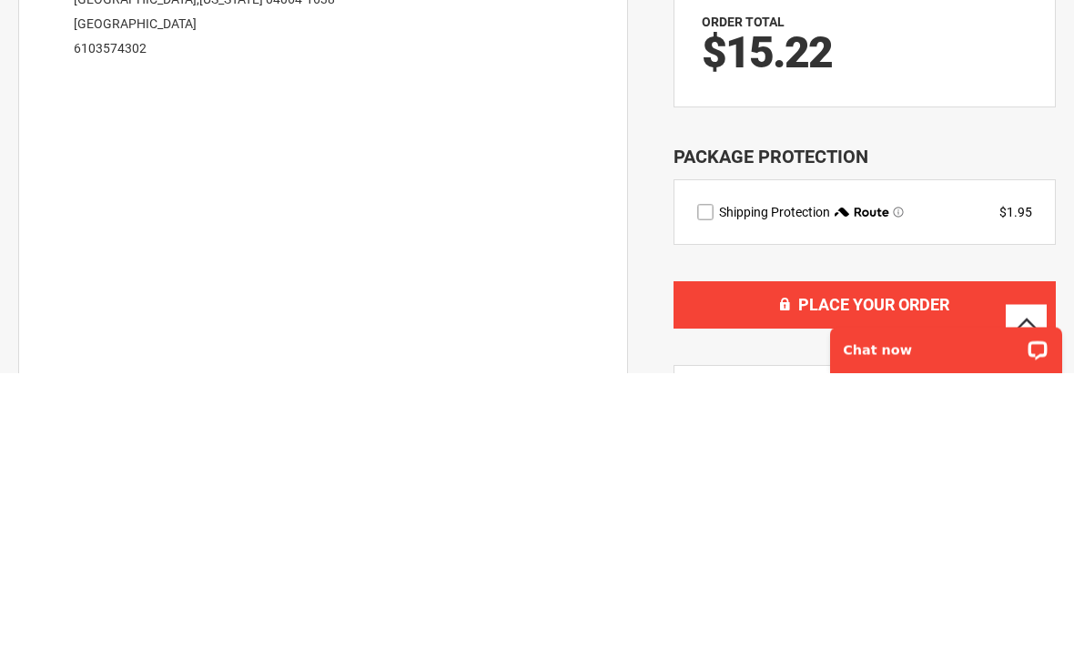
click at [625, 162] on div "My billing and shipping address are the same [PERSON_NAME][GEOGRAPHIC_DATA] [ST…" at bounding box center [323, 407] width 610 height 490
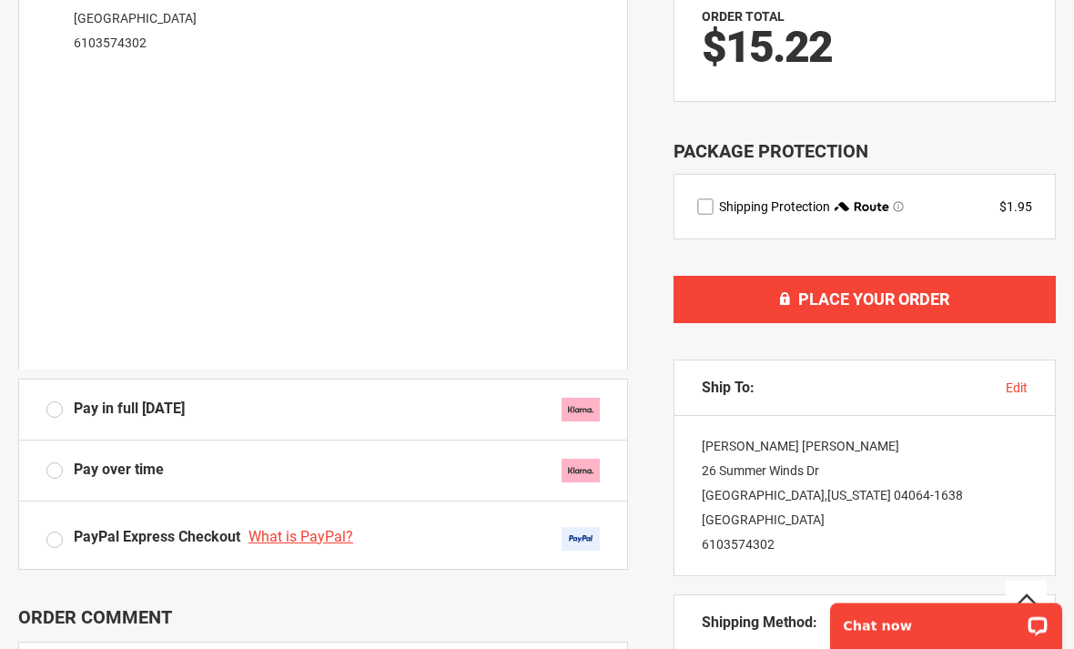
scroll to position [455, 0]
click at [56, 406] on label "Pay in full [DATE]" at bounding box center [323, 409] width 554 height 24
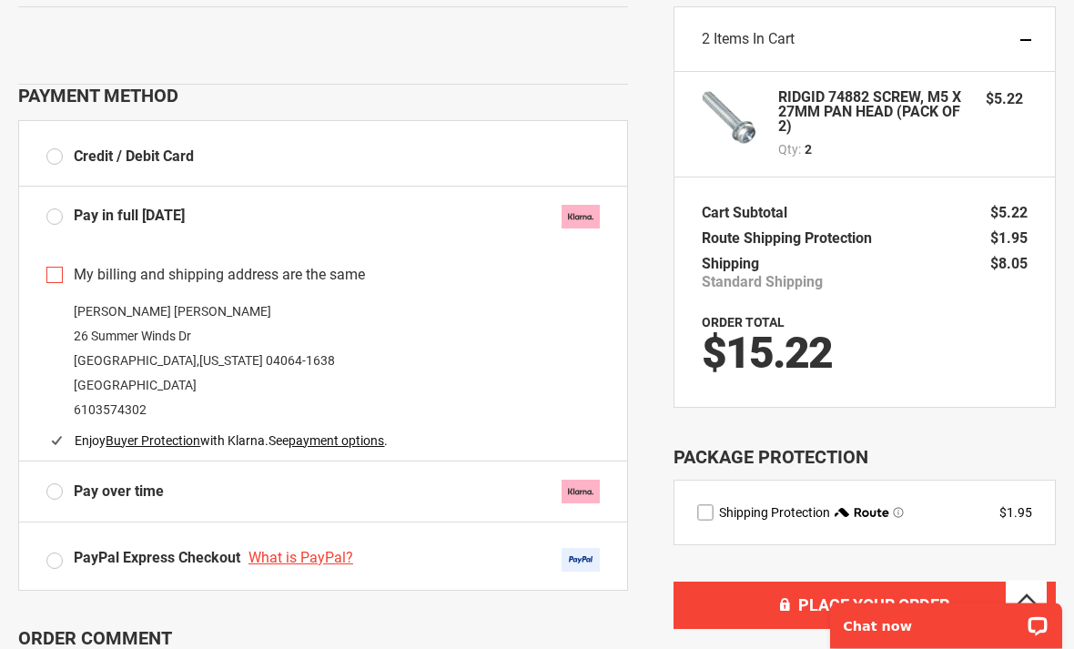
scroll to position [148, 0]
click at [66, 147] on label "Credit / Debit Card" at bounding box center [119, 157] width 147 height 21
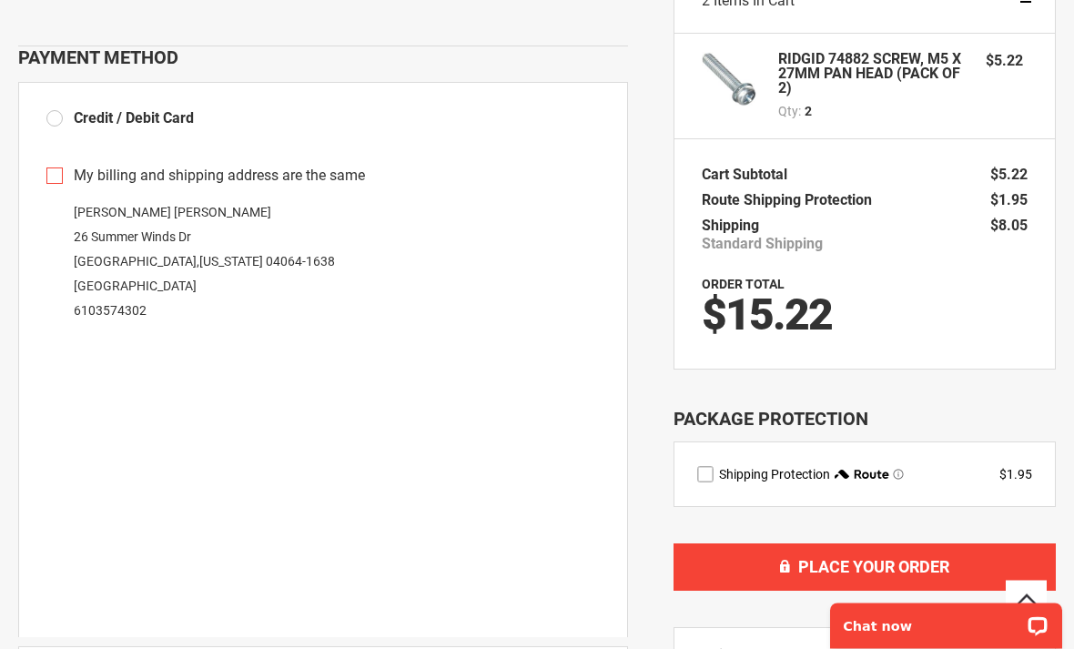
scroll to position [187, 0]
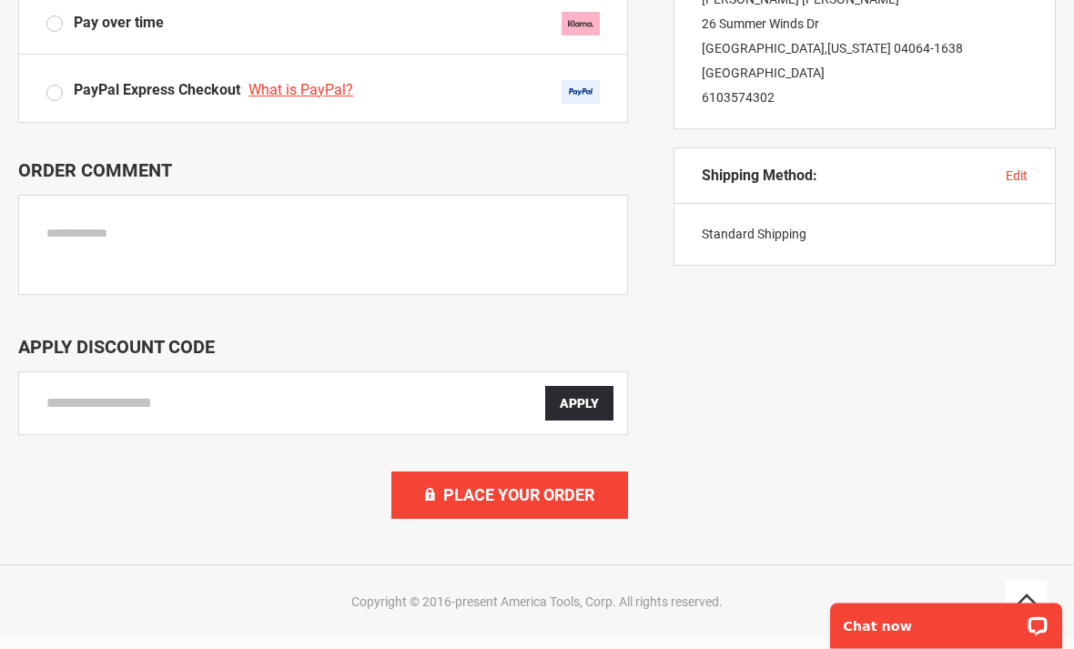
click at [587, 498] on span "Place Your Order" at bounding box center [518, 495] width 151 height 19
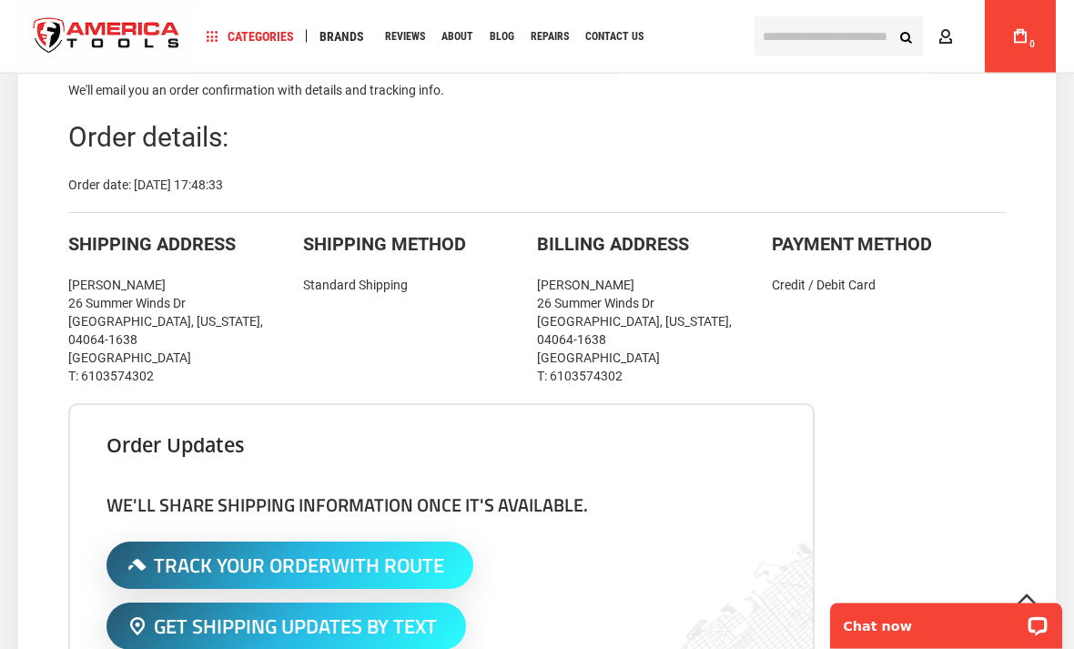
scroll to position [440, 0]
